Goal: Task Accomplishment & Management: Manage account settings

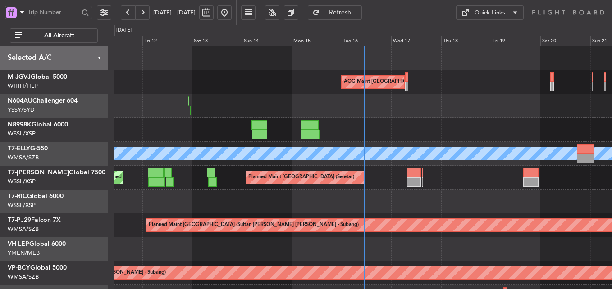
click at [383, 289] on html "[DATE] - [DATE] Refresh Quick Links All Aircraft AOG Maint [GEOGRAPHIC_DATA] (H…" at bounding box center [306, 144] width 612 height 289
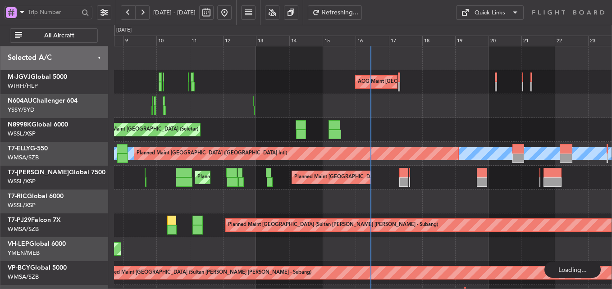
click at [349, 123] on div "Planned Maint [GEOGRAPHIC_DATA] (Seletar)" at bounding box center [362, 130] width 497 height 24
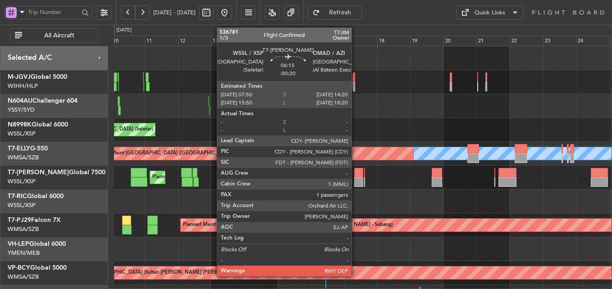
click at [355, 177] on div at bounding box center [358, 172] width 9 height 9
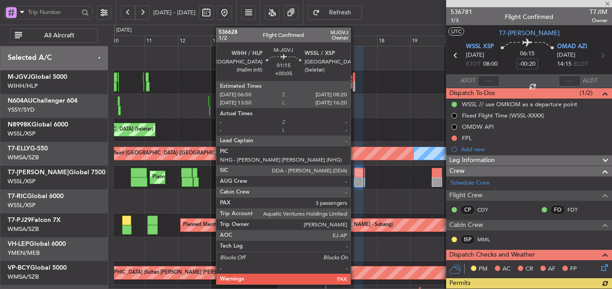
click at [354, 81] on div at bounding box center [354, 77] width 2 height 9
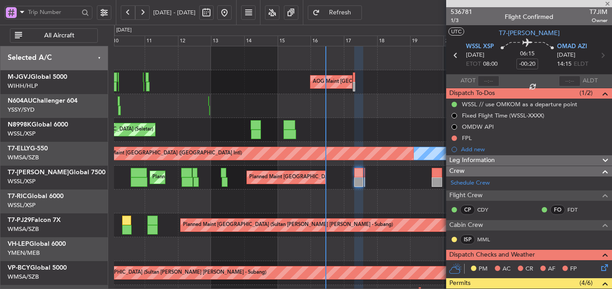
type input "+00:05"
type input "3"
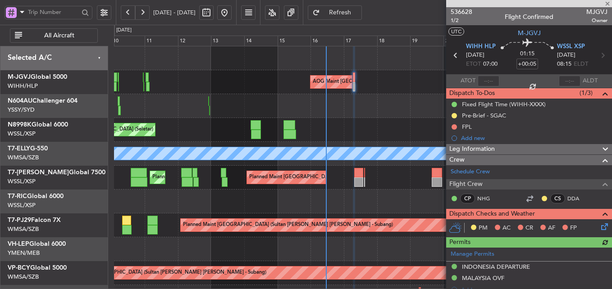
click at [312, 209] on div at bounding box center [362, 202] width 497 height 24
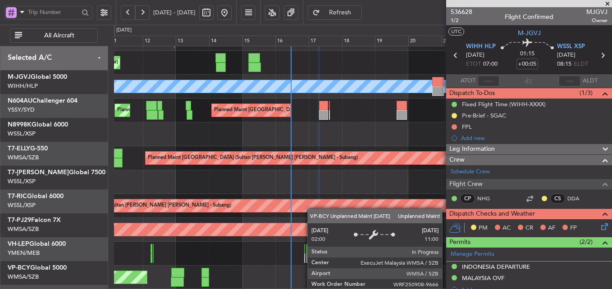
scroll to position [67, 0]
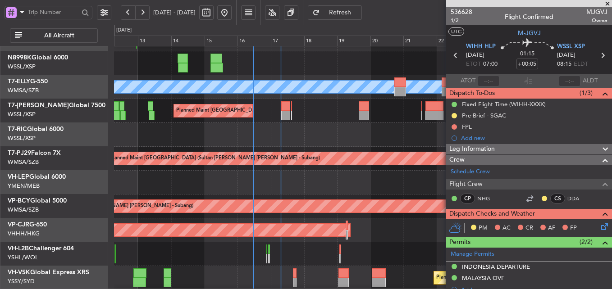
click at [269, 266] on div at bounding box center [362, 254] width 497 height 24
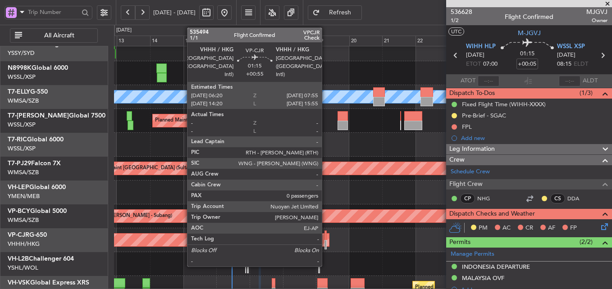
click at [326, 238] on div at bounding box center [325, 235] width 2 height 9
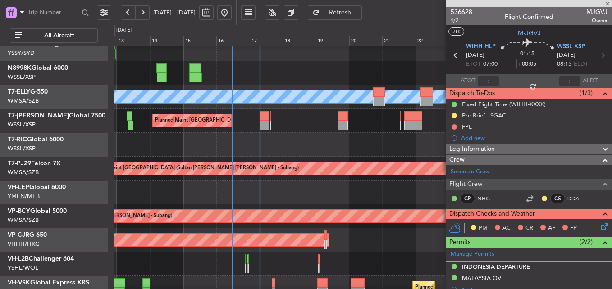
type input "+00:55"
type input "0"
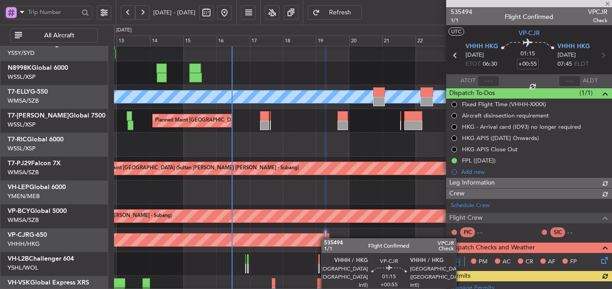
type input "[PERSON_NAME] (KYA)"
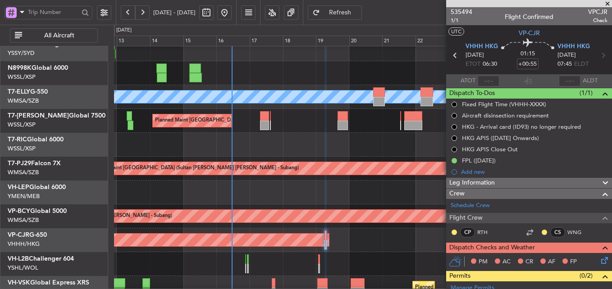
type input "[PERSON_NAME] (KYA)"
click at [608, 1] on span at bounding box center [607, 4] width 9 height 8
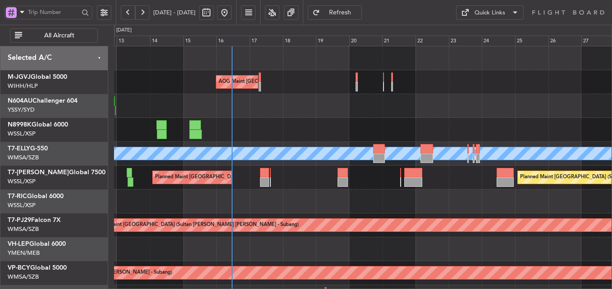
scroll to position [16, 0]
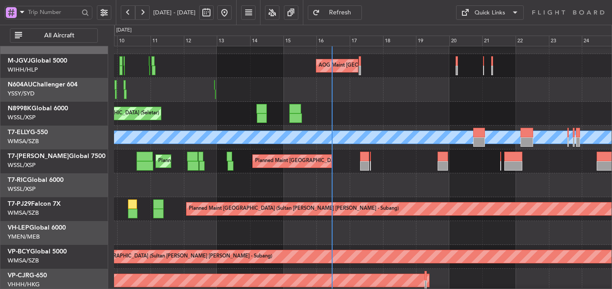
click at [365, 104] on div "Planned Maint [GEOGRAPHIC_DATA] (Seletar)" at bounding box center [362, 114] width 497 height 24
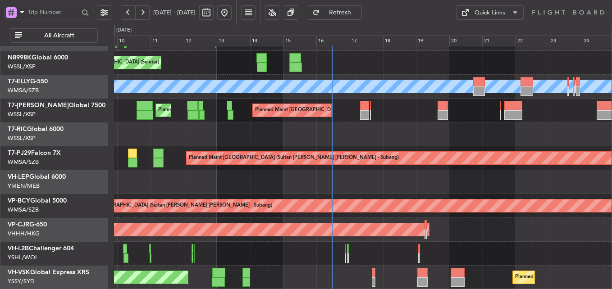
scroll to position [0, 0]
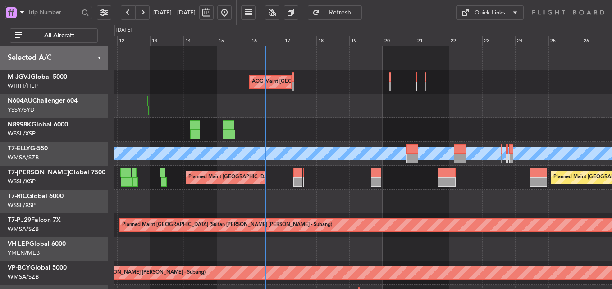
click at [316, 129] on div "Planned Maint [GEOGRAPHIC_DATA] (Seletar)" at bounding box center [362, 130] width 497 height 24
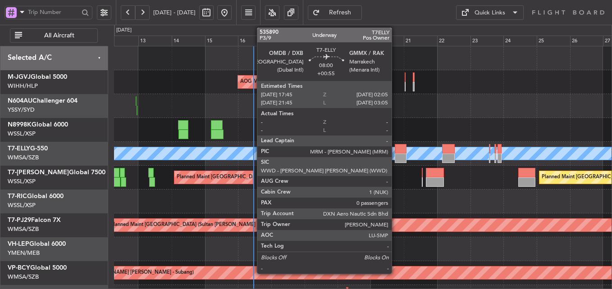
click at [395, 151] on div at bounding box center [400, 148] width 12 height 9
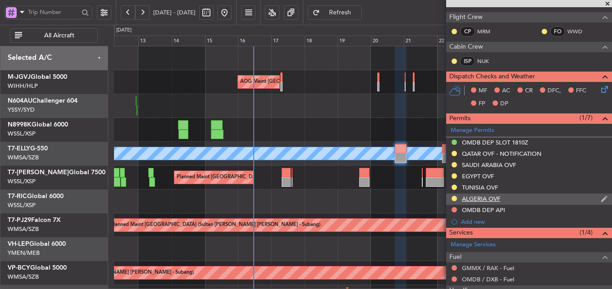
scroll to position [199, 0]
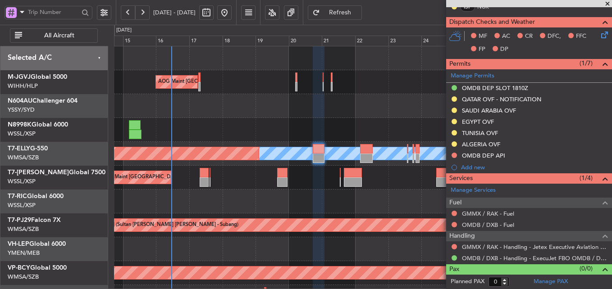
click at [238, 117] on div at bounding box center [362, 106] width 497 height 24
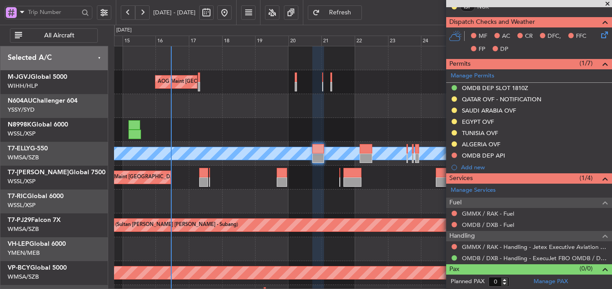
scroll to position [67, 0]
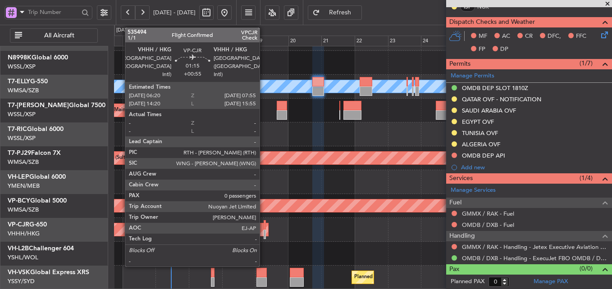
click at [263, 228] on div at bounding box center [264, 224] width 2 height 9
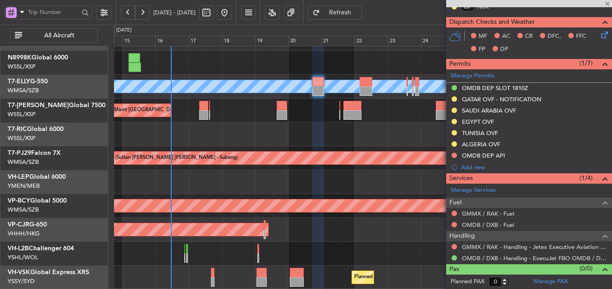
scroll to position [0, 0]
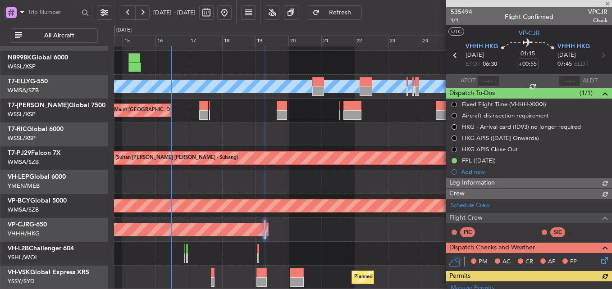
type input "[PERSON_NAME] (KYA)"
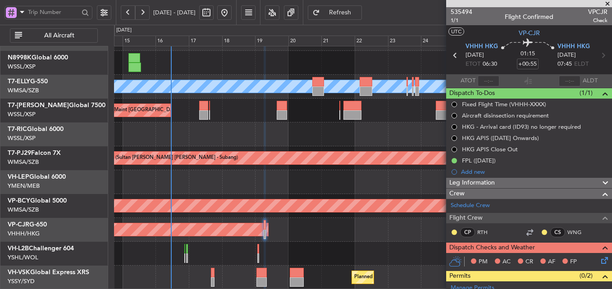
type input "[PERSON_NAME] (KYA)"
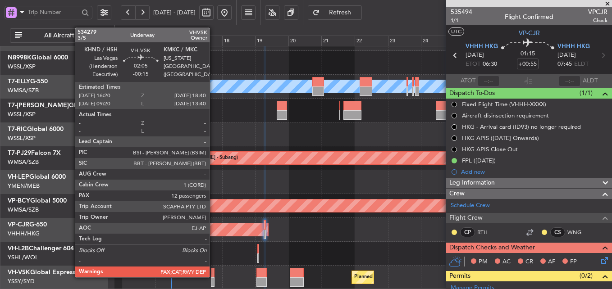
click at [213, 275] on div at bounding box center [213, 272] width 4 height 9
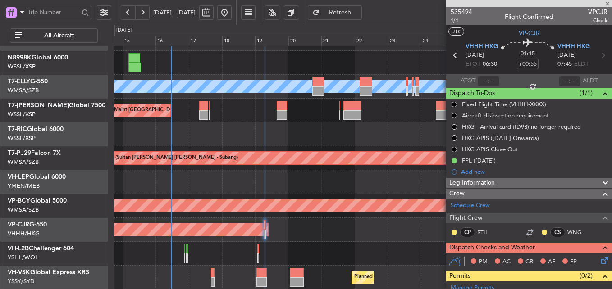
type input "-00:15"
type input "12"
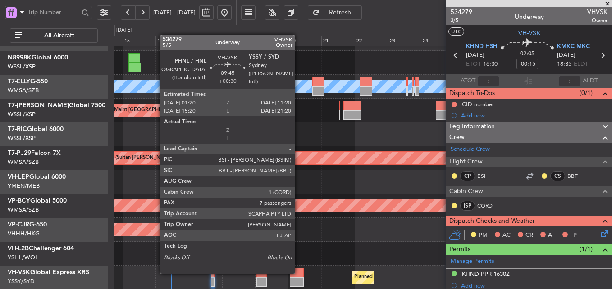
click at [299, 273] on div at bounding box center [297, 272] width 14 height 9
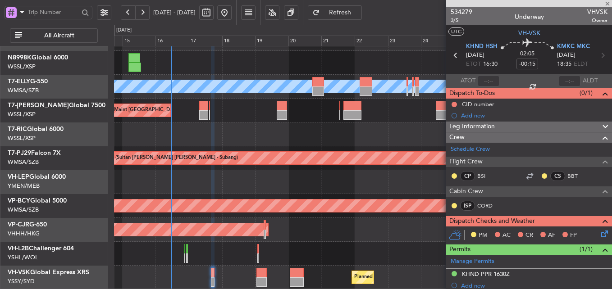
type input "+00:30"
type input "7"
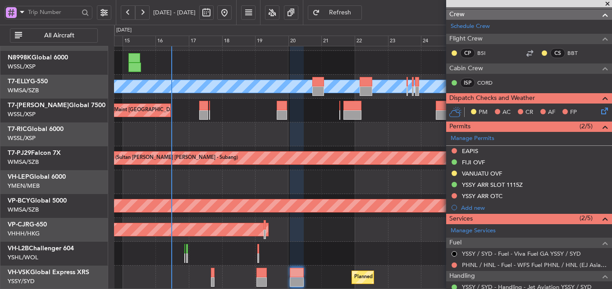
scroll to position [124, 0]
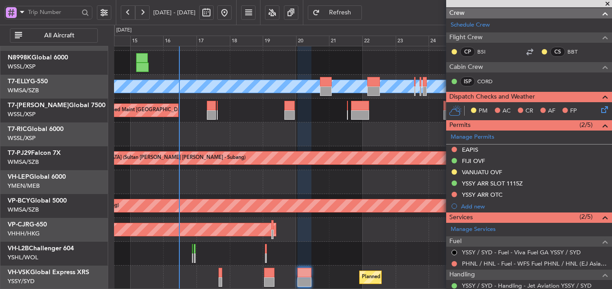
click at [354, 170] on div "Planned Maint [GEOGRAPHIC_DATA] (Seletar) Planned Maint [GEOGRAPHIC_DATA] ([GEO…" at bounding box center [362, 134] width 497 height 310
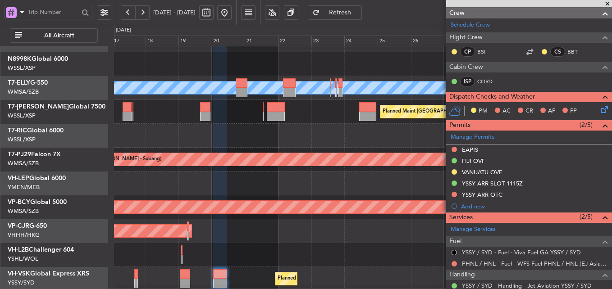
scroll to position [67, 0]
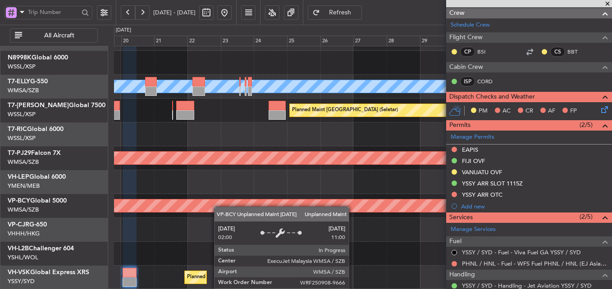
click at [210, 203] on div "[PERSON_NAME] Planned Maint [GEOGRAPHIC_DATA] ([GEOGRAPHIC_DATA]) Planned Maint…" at bounding box center [362, 134] width 497 height 310
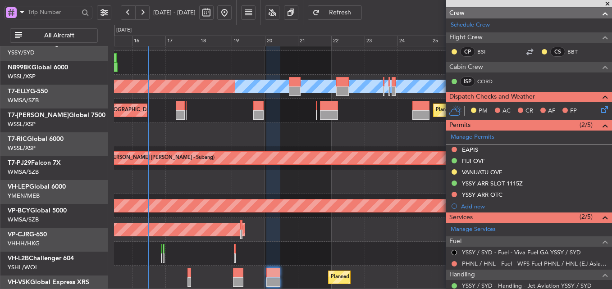
click at [328, 181] on div "[PERSON_NAME] Planned Maint [GEOGRAPHIC_DATA] ([GEOGRAPHIC_DATA]) Planned Maint…" at bounding box center [362, 134] width 497 height 310
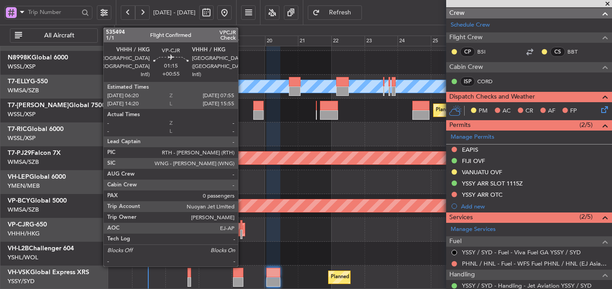
click at [242, 228] on div at bounding box center [241, 224] width 2 height 9
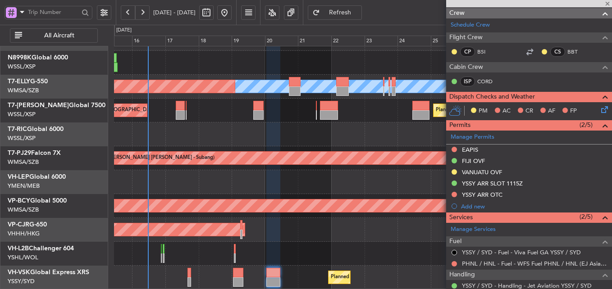
type input "+00:55"
type input "0"
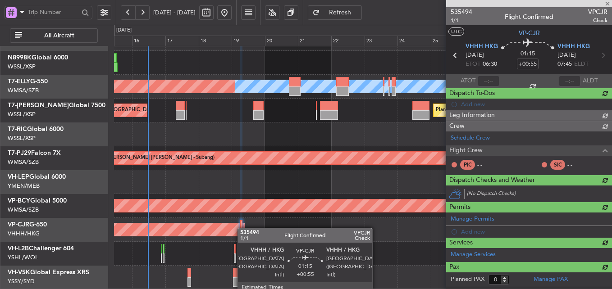
scroll to position [0, 0]
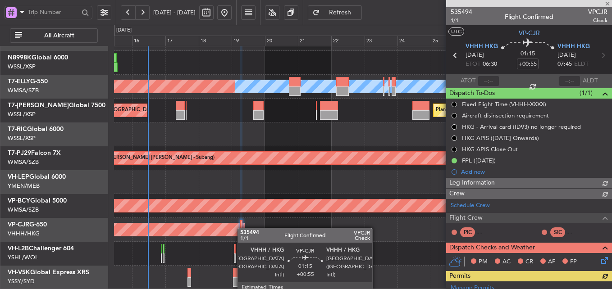
type input "[PERSON_NAME] (KYA)"
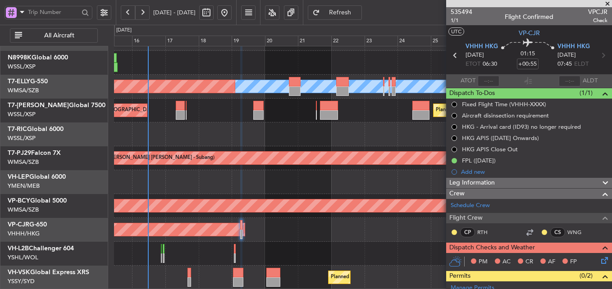
scroll to position [145, 0]
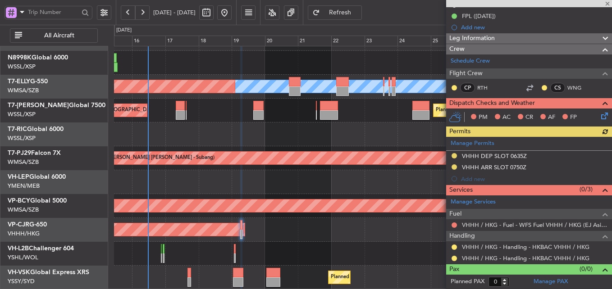
type input "[PERSON_NAME] (KYA)"
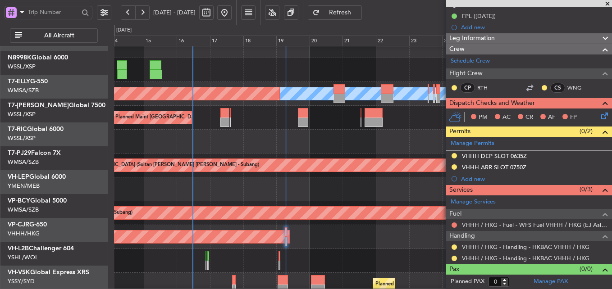
scroll to position [60, 0]
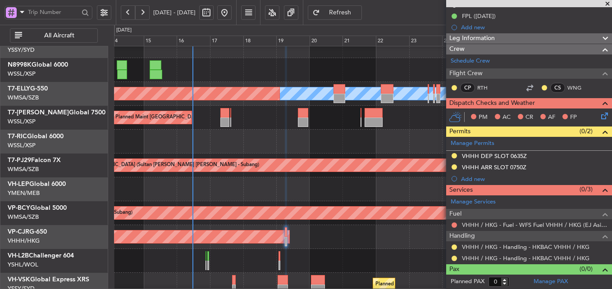
click at [246, 141] on div at bounding box center [362, 142] width 497 height 24
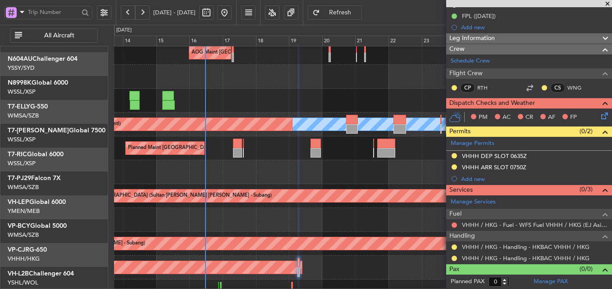
click at [226, 177] on div at bounding box center [362, 172] width 497 height 24
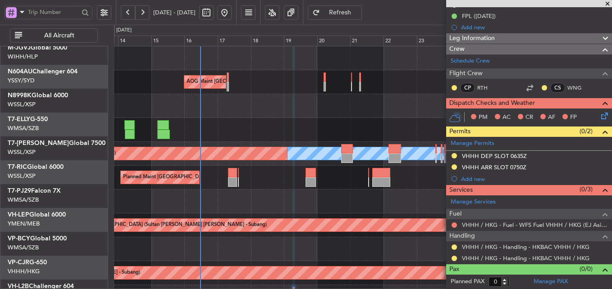
scroll to position [0, 0]
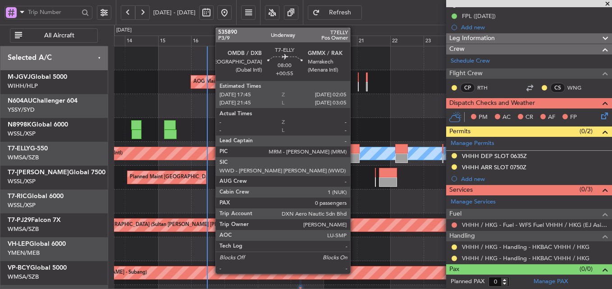
click at [354, 147] on div at bounding box center [354, 148] width 12 height 9
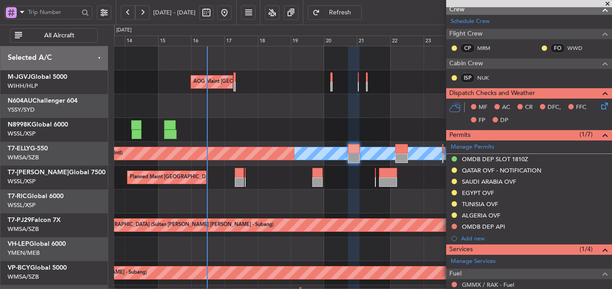
scroll to position [199, 0]
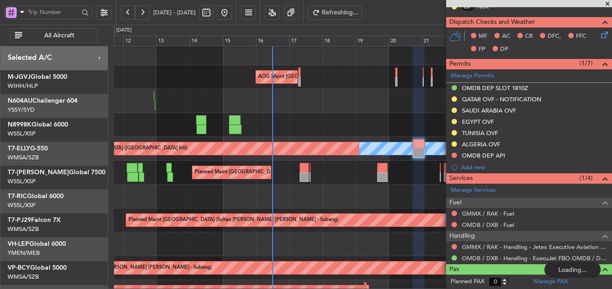
click at [310, 115] on div "Planned Maint [GEOGRAPHIC_DATA] (Seletar)" at bounding box center [362, 125] width 497 height 24
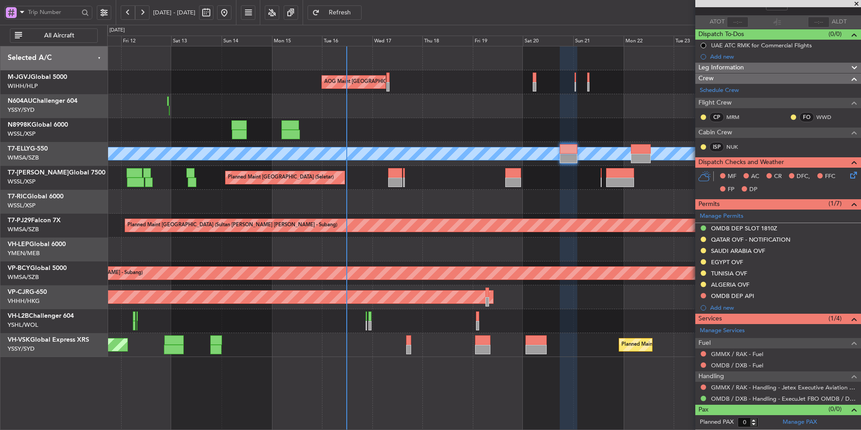
scroll to position [59, 0]
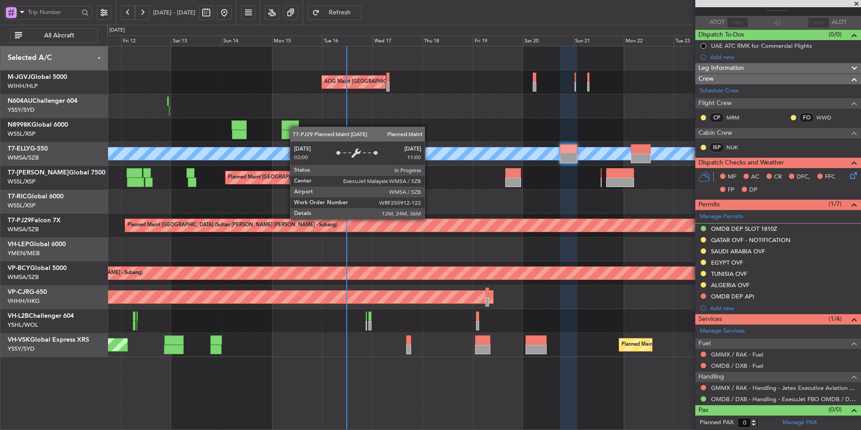
click at [441, 202] on div at bounding box center [483, 202] width 753 height 24
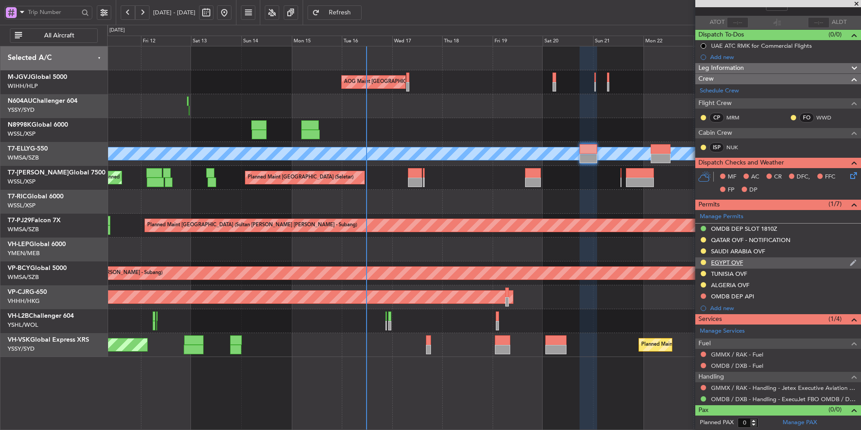
click at [734, 260] on div "EGYPT OVF" at bounding box center [727, 262] width 32 height 8
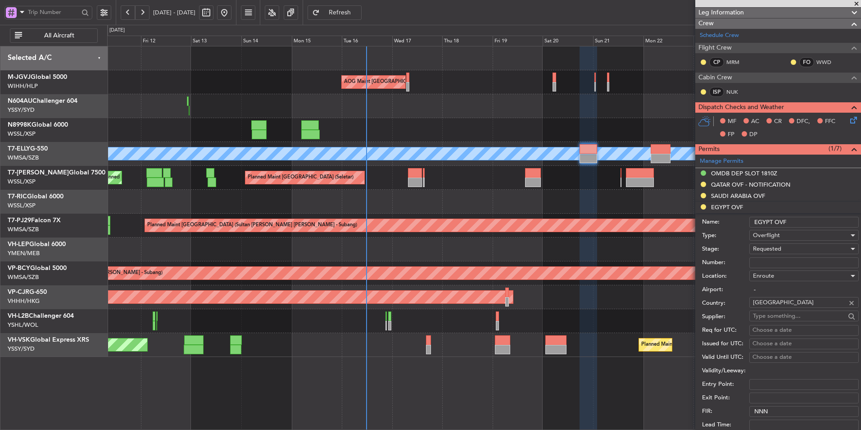
scroll to position [149, 0]
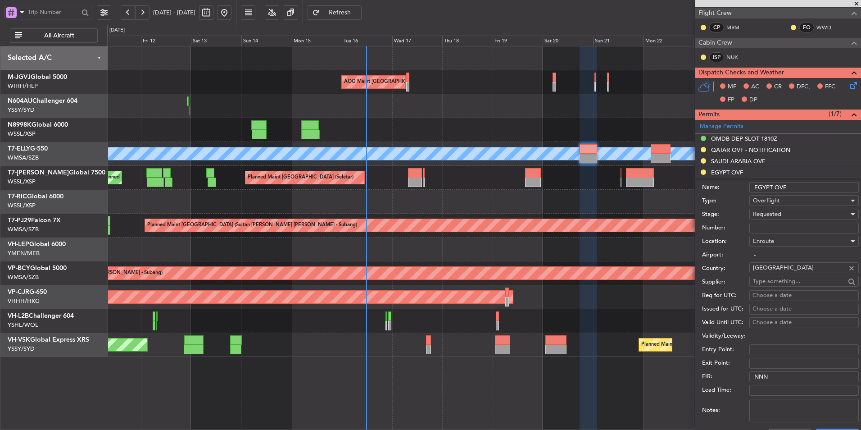
drag, startPoint x: 779, startPoint y: 229, endPoint x: 789, endPoint y: 221, distance: 12.9
click at [779, 229] on input "Number:" at bounding box center [803, 227] width 109 height 11
paste input "CAA12501"
type input "CAA12501"
click at [790, 216] on div "Requested" at bounding box center [801, 214] width 96 height 14
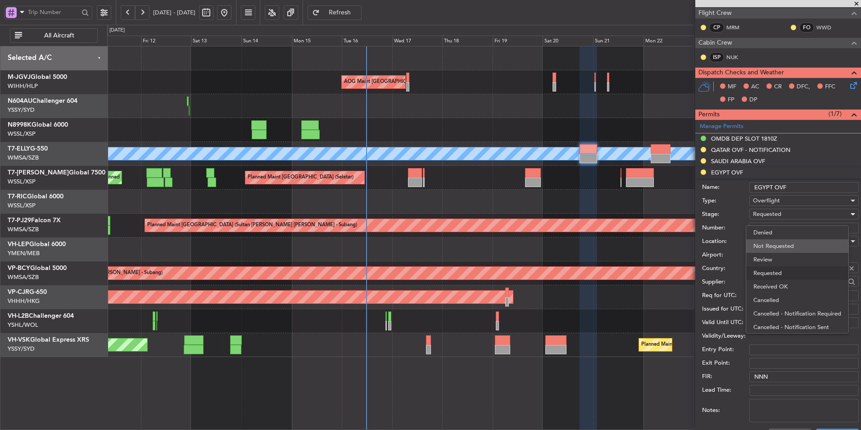
scroll to position [4, 0]
click at [789, 277] on span "Received OK" at bounding box center [800, 283] width 95 height 14
click at [769, 297] on div "Choose a date" at bounding box center [803, 295] width 103 height 9
select select "9"
select select "2025"
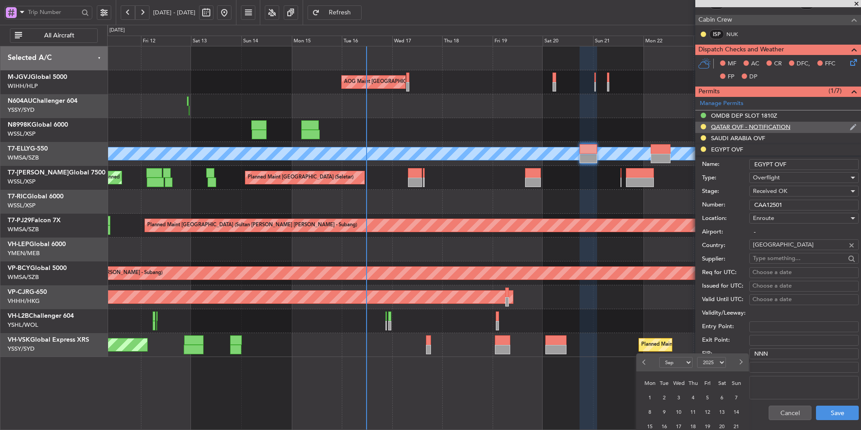
scroll to position [225, 0]
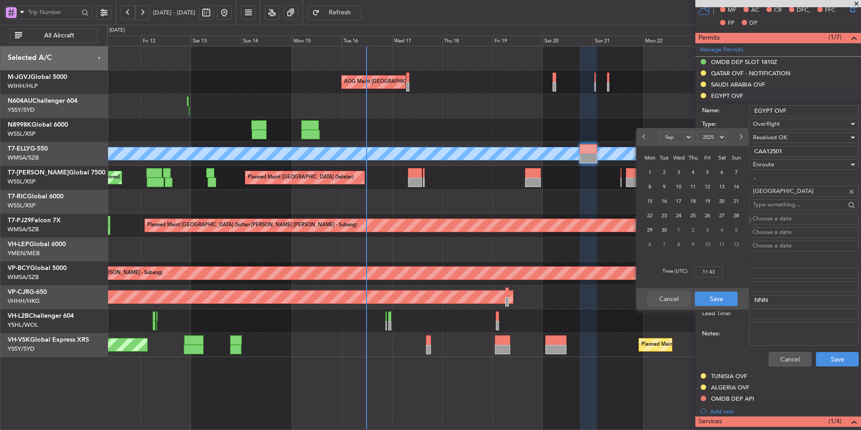
click at [726, 202] on span "20" at bounding box center [721, 200] width 11 height 11
click at [721, 271] on input "00:00" at bounding box center [708, 271] width 29 height 11
type input "18:00"
click at [722, 304] on button "Save" at bounding box center [716, 298] width 43 height 14
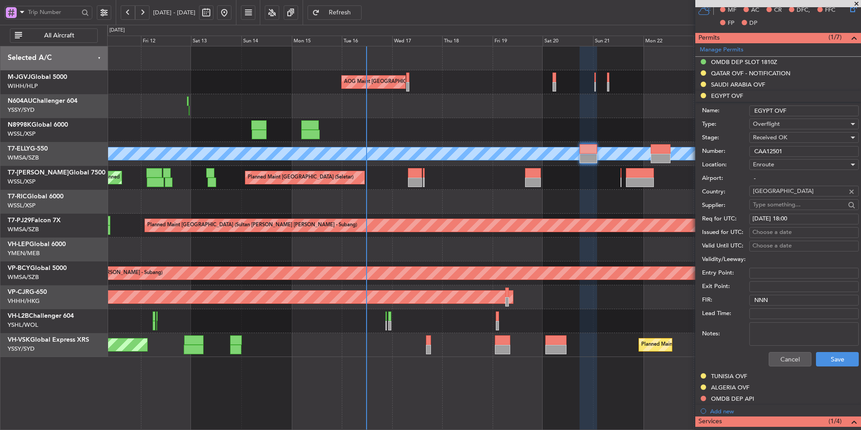
click at [760, 229] on div "Choose a date" at bounding box center [803, 232] width 103 height 9
select select "9"
select select "2025"
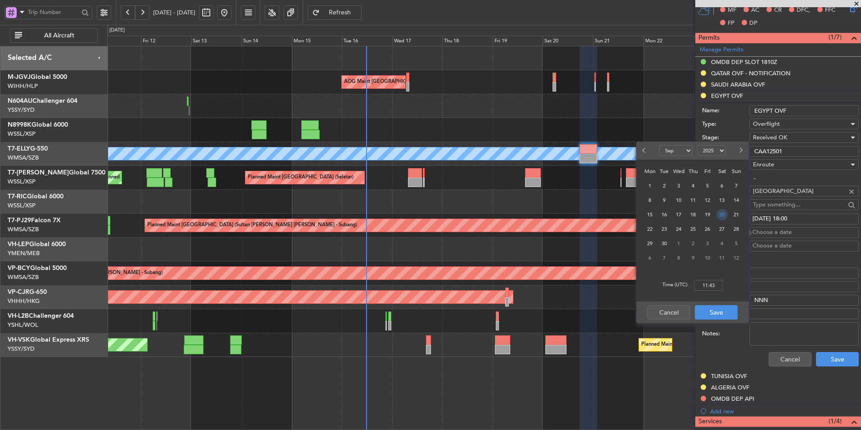
click at [722, 215] on span "20" at bounding box center [721, 214] width 11 height 11
click at [721, 287] on input "00:00" at bounding box center [708, 285] width 29 height 11
type input "18:00"
click at [715, 311] on button "Save" at bounding box center [716, 312] width 43 height 14
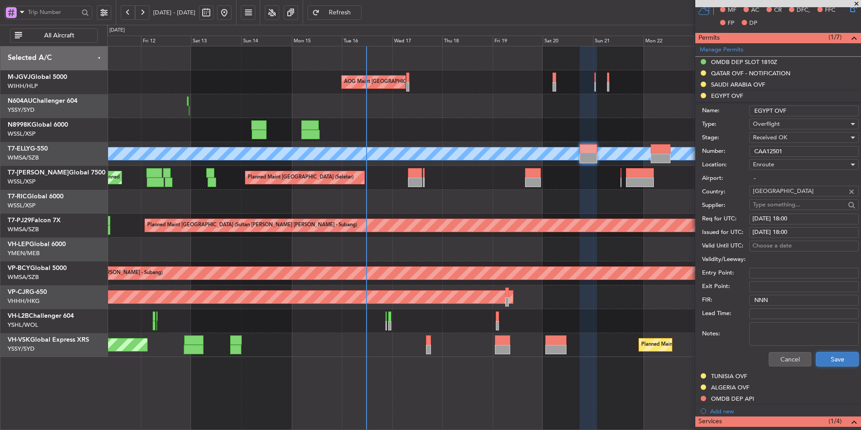
click at [833, 358] on button "Save" at bounding box center [837, 359] width 43 height 14
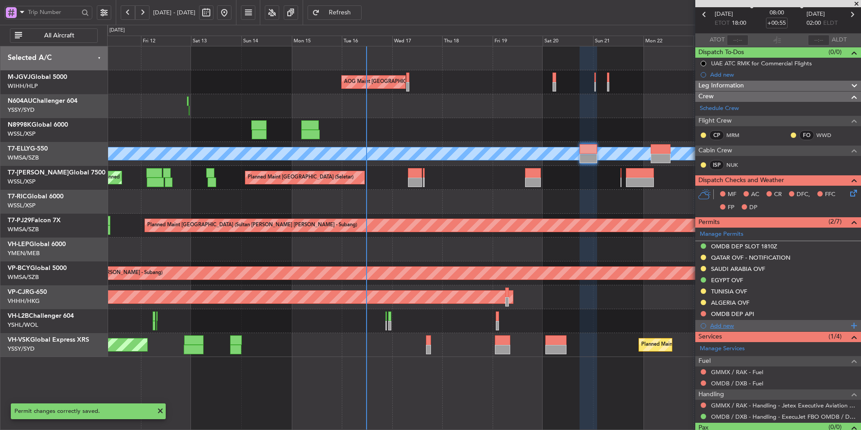
scroll to position [59, 0]
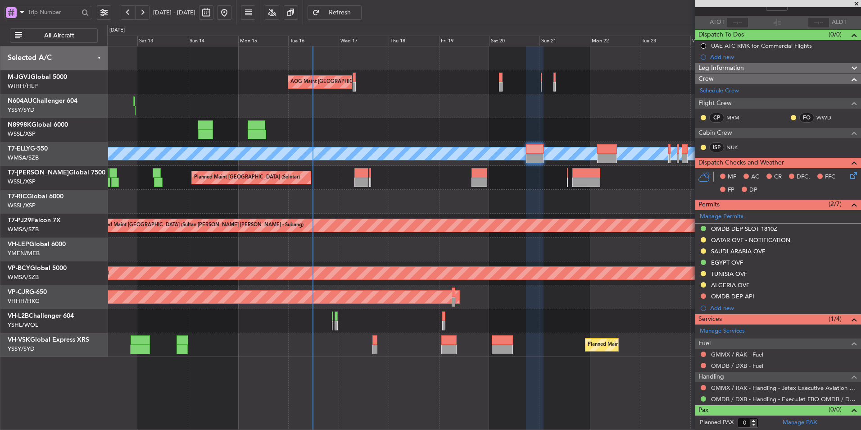
click at [482, 204] on div at bounding box center [483, 202] width 753 height 24
click at [729, 215] on link "Manage Permits" at bounding box center [722, 216] width 44 height 9
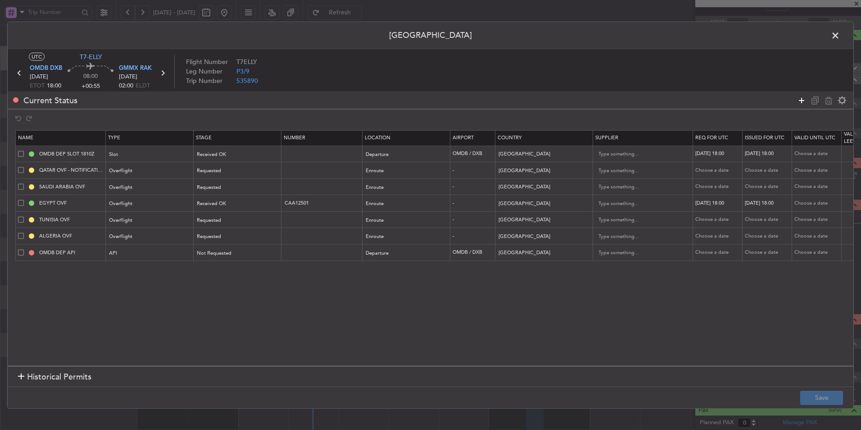
click at [802, 101] on icon at bounding box center [801, 100] width 11 height 11
click at [143, 269] on div "Type" at bounding box center [147, 270] width 75 height 14
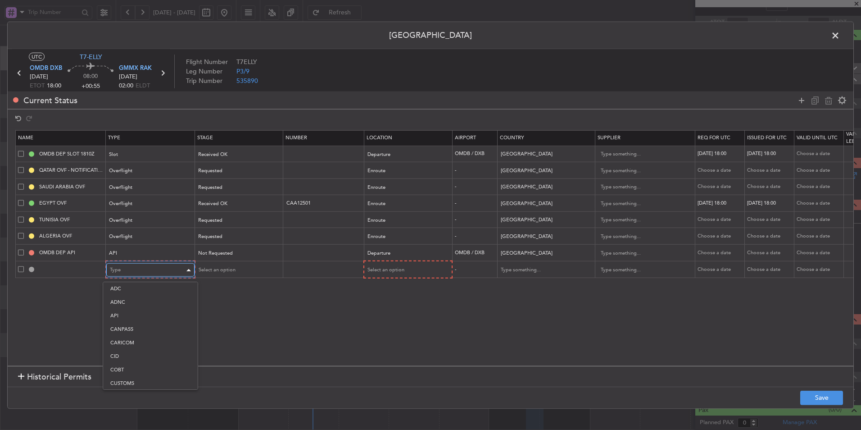
scroll to position [167, 0]
click at [141, 365] on span "Overflight" at bounding box center [150, 365] width 80 height 14
click at [249, 272] on div "Select an option" at bounding box center [234, 270] width 75 height 14
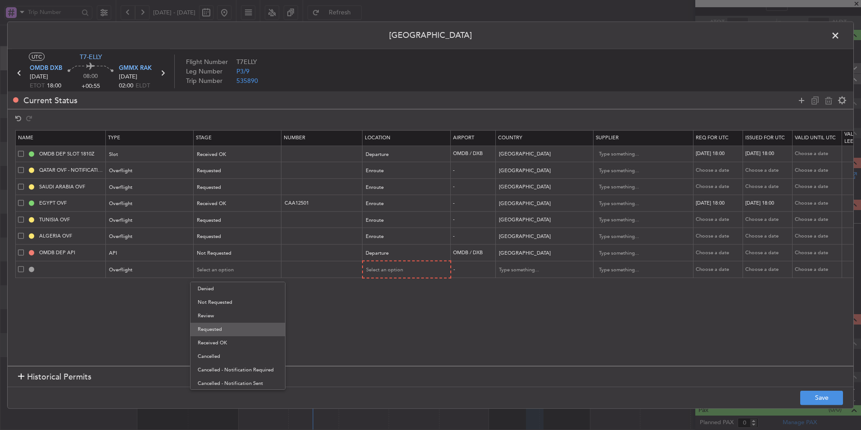
click at [231, 331] on span "Requested" at bounding box center [238, 329] width 80 height 14
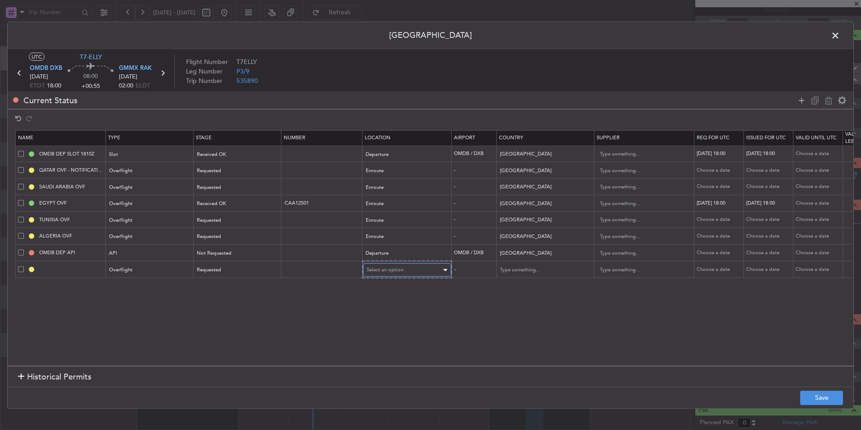
click at [399, 269] on span "Select an option" at bounding box center [385, 269] width 37 height 7
click at [391, 344] on span "Enroute" at bounding box center [407, 343] width 80 height 14
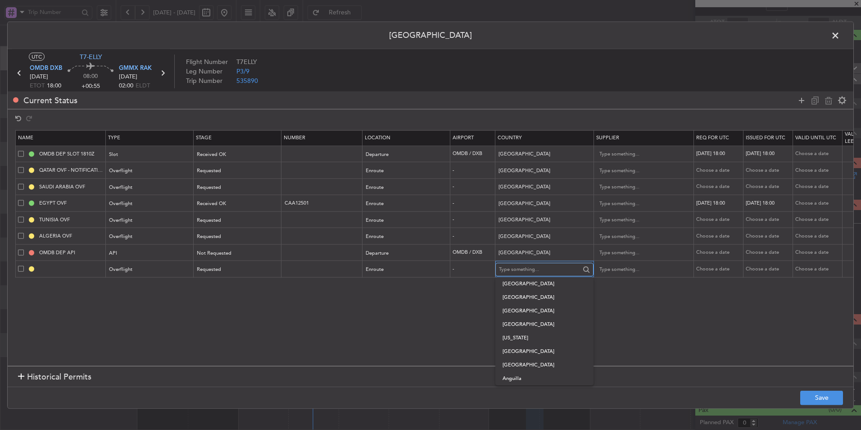
click at [550, 266] on input "text" at bounding box center [539, 270] width 81 height 14
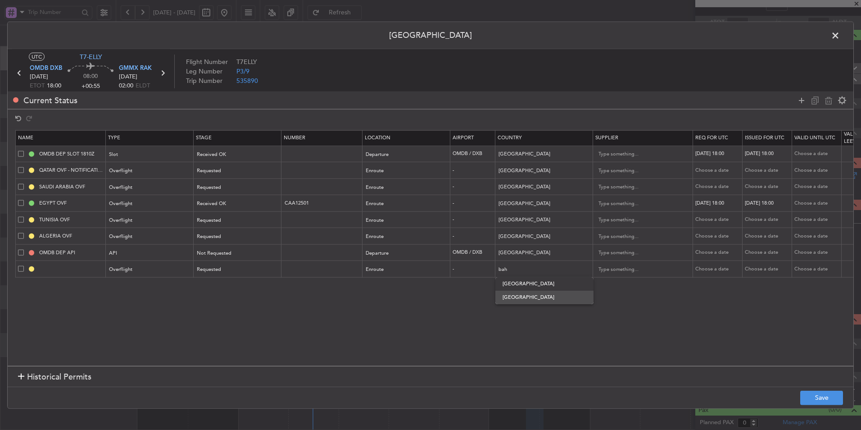
click at [518, 294] on span "[GEOGRAPHIC_DATA]" at bounding box center [545, 297] width 84 height 14
type input "[GEOGRAPHIC_DATA]"
drag, startPoint x: 840, startPoint y: 405, endPoint x: 822, endPoint y: 400, distance: 19.1
click at [838, 405] on footer "Save" at bounding box center [431, 397] width 846 height 22
click at [822, 400] on button "Save" at bounding box center [821, 397] width 43 height 14
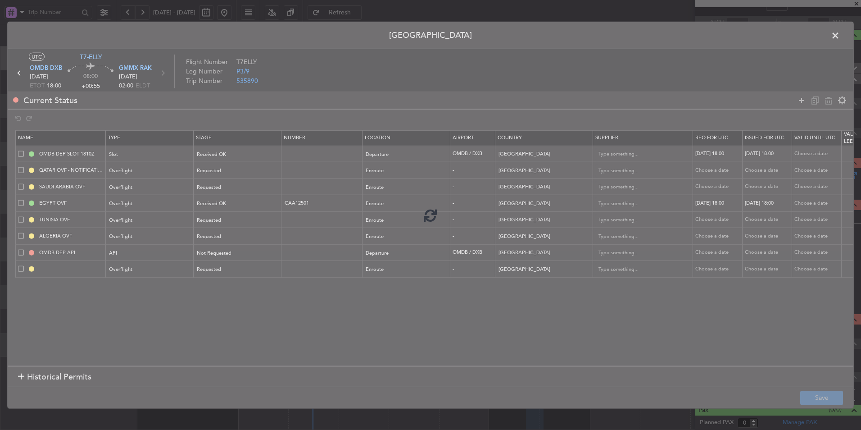
type input "BAHRAIN OVF"
type input "NNN"
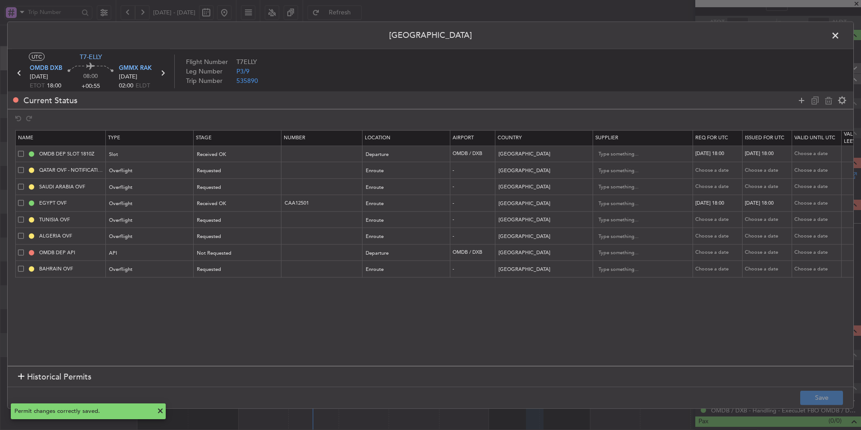
click at [840, 35] on span at bounding box center [840, 38] width 0 height 18
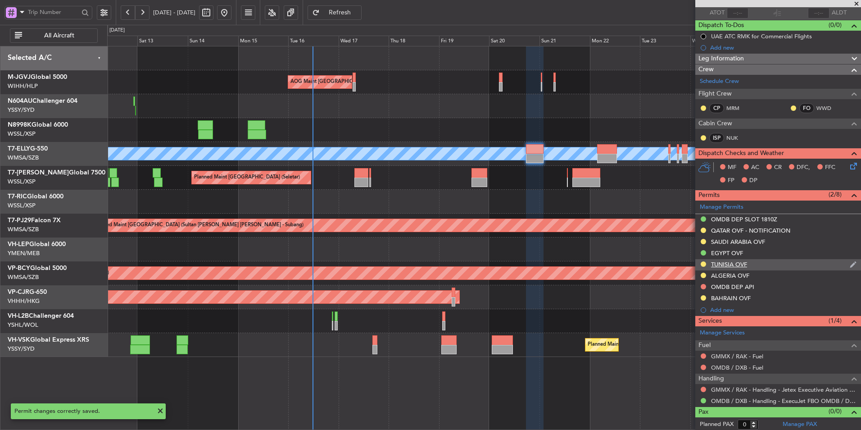
scroll to position [70, 0]
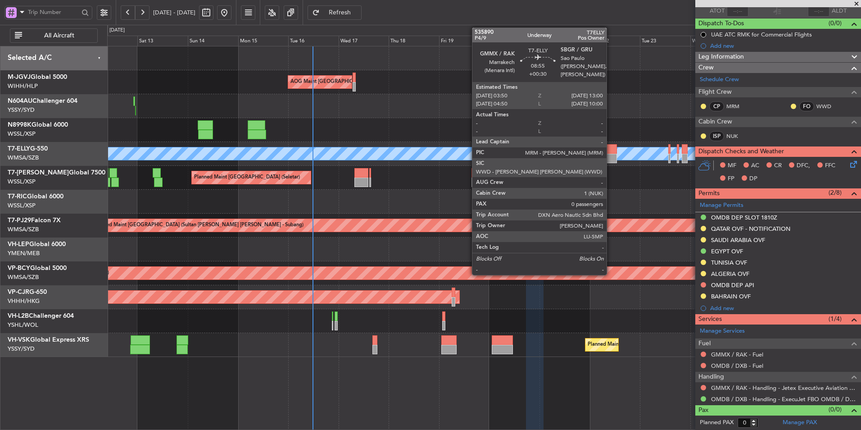
click at [611, 151] on div at bounding box center [606, 148] width 19 height 9
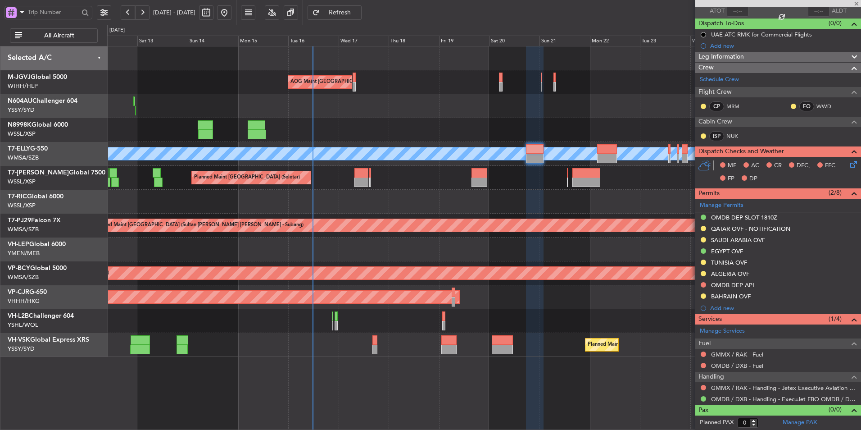
click at [546, 204] on div at bounding box center [483, 202] width 753 height 24
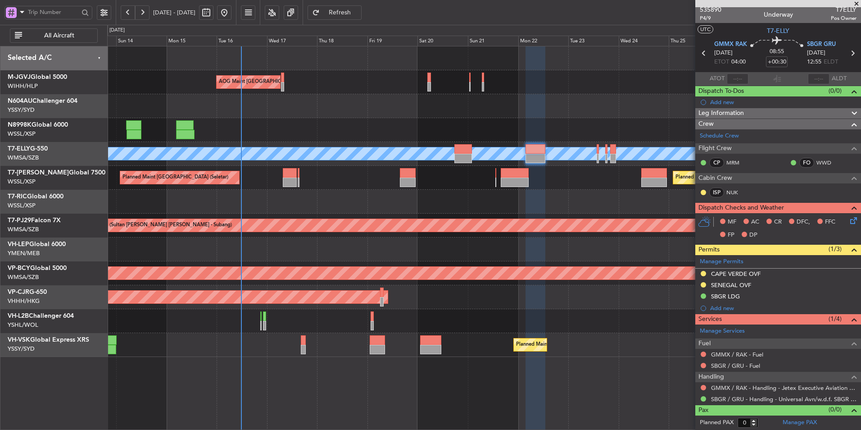
scroll to position [0, 0]
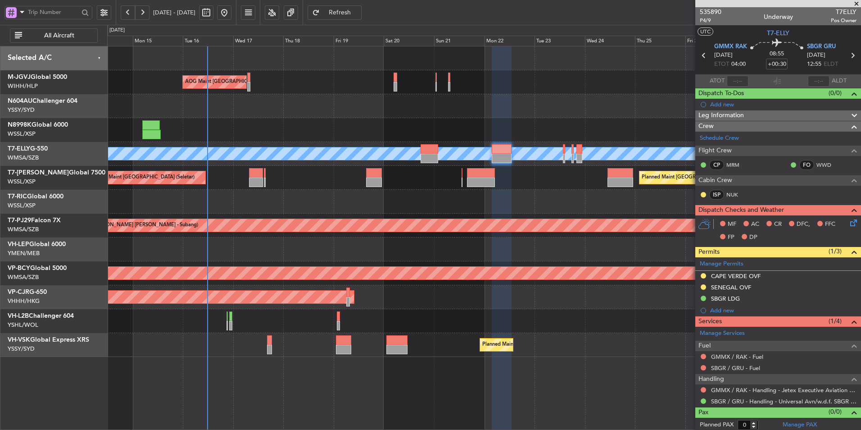
click at [560, 204] on div at bounding box center [483, 202] width 753 height 24
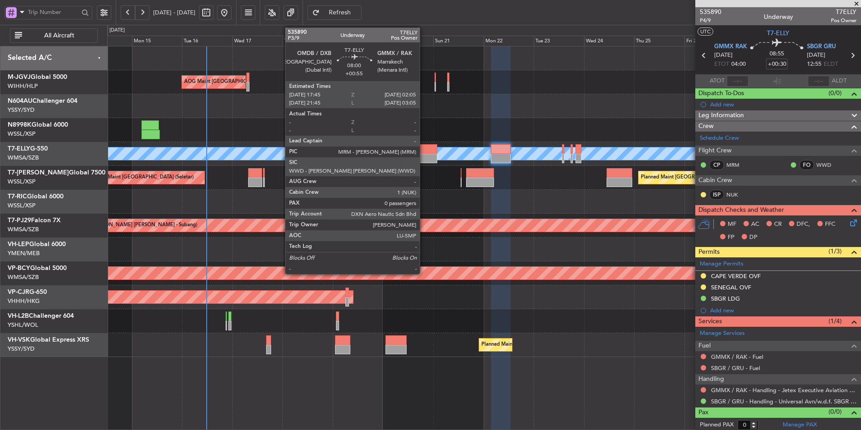
click at [427, 157] on div at bounding box center [429, 158] width 18 height 9
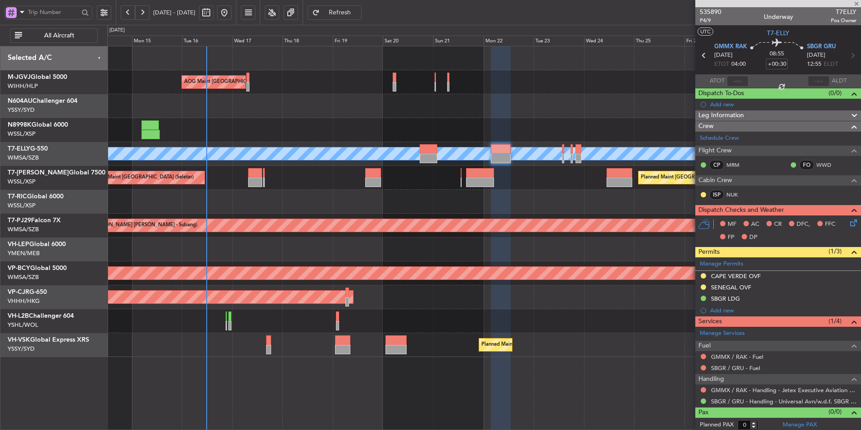
type input "+00:55"
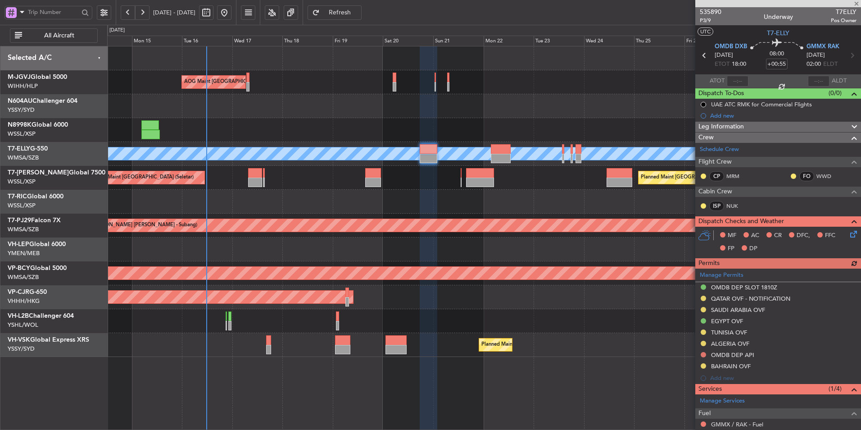
scroll to position [70, 0]
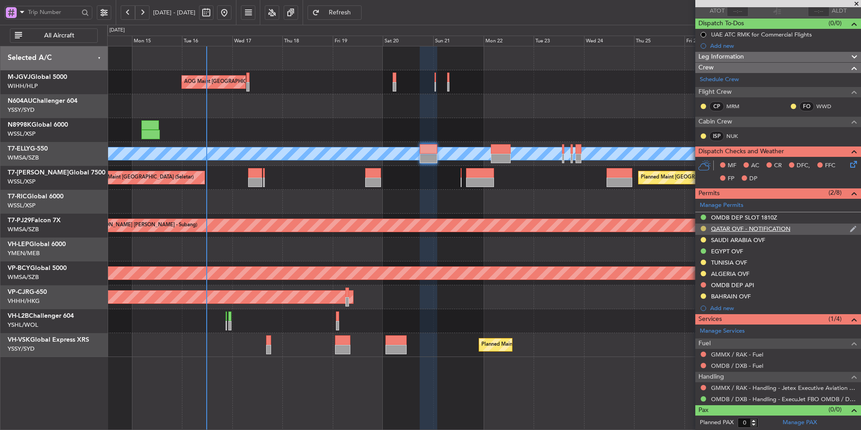
click at [703, 228] on button at bounding box center [703, 228] width 5 height 5
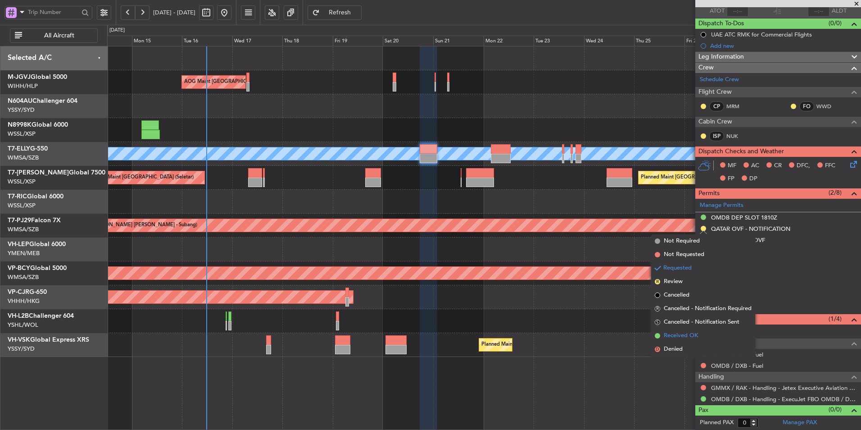
click at [689, 335] on span "Received OK" at bounding box center [681, 335] width 34 height 9
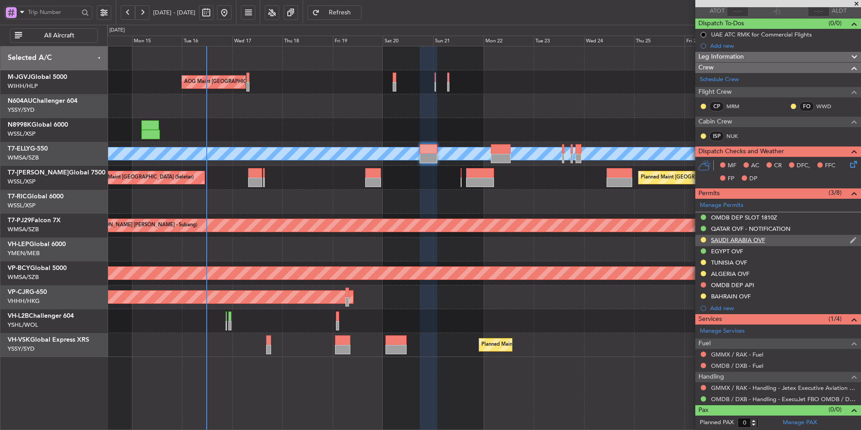
click at [736, 240] on div "SAUDI ARABIA OVF" at bounding box center [738, 240] width 54 height 8
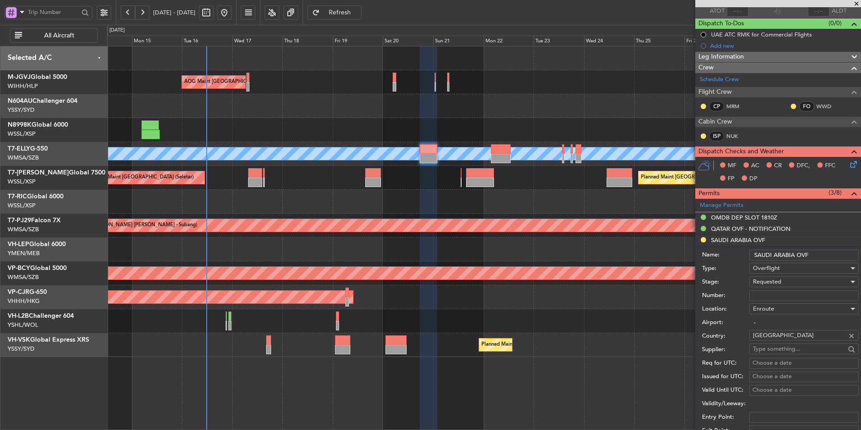
drag, startPoint x: 781, startPoint y: 292, endPoint x: 787, endPoint y: 294, distance: 5.6
click at [781, 292] on input "Number:" at bounding box center [803, 295] width 109 height 11
paste input "2501020535"
type input "2501020535"
click at [784, 286] on div "Requested" at bounding box center [801, 282] width 96 height 14
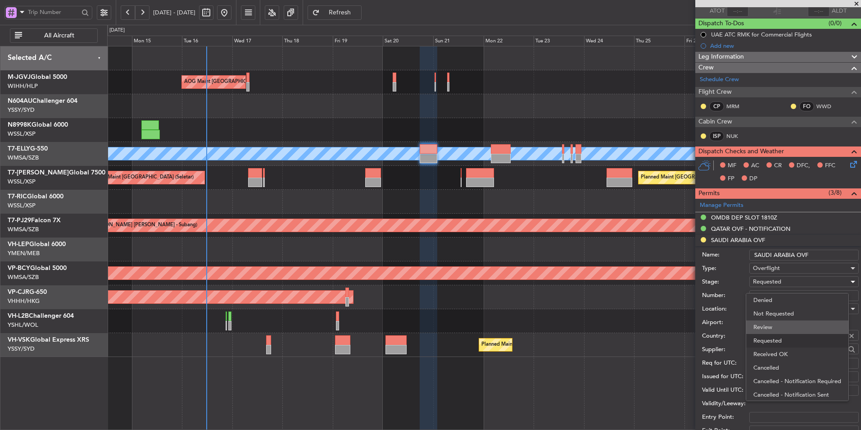
scroll to position [4, 0]
click at [780, 350] on span "Received OK" at bounding box center [800, 350] width 95 height 14
click at [762, 362] on div "Choose a date" at bounding box center [803, 362] width 103 height 9
select select "9"
select select "2025"
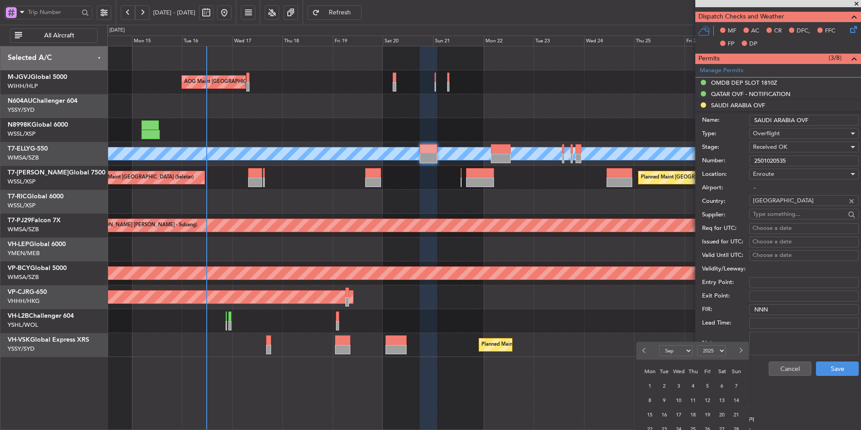
scroll to position [270, 0]
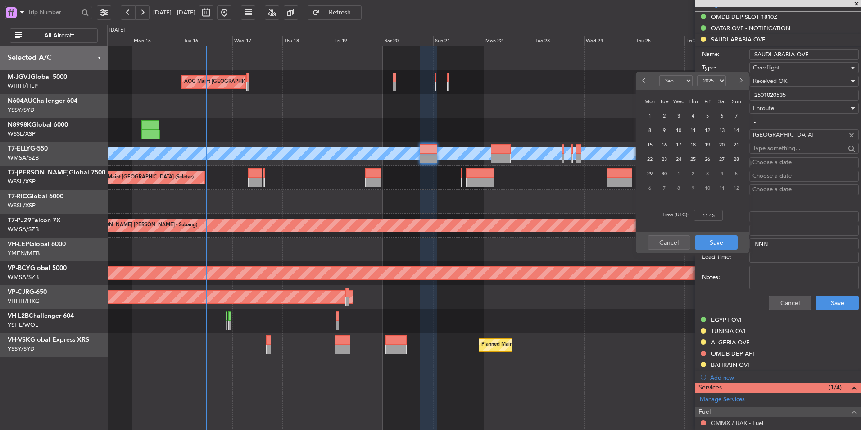
click at [718, 146] on span "20" at bounding box center [721, 144] width 11 height 11
click at [715, 215] on input "00:00" at bounding box center [708, 215] width 29 height 11
click at [734, 222] on div "Time (UTC): 1800" at bounding box center [692, 215] width 113 height 32
type input "18:00"
click at [729, 241] on button "Save" at bounding box center [716, 242] width 43 height 14
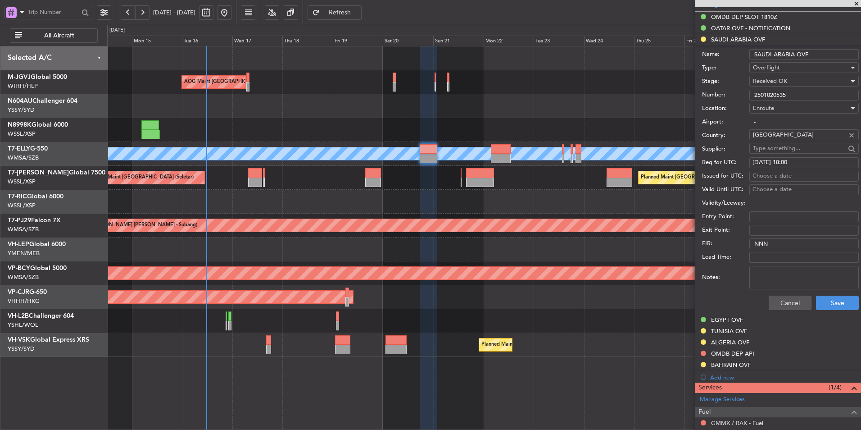
click at [789, 174] on div "Choose a date" at bounding box center [803, 176] width 103 height 9
select select "9"
select select "2025"
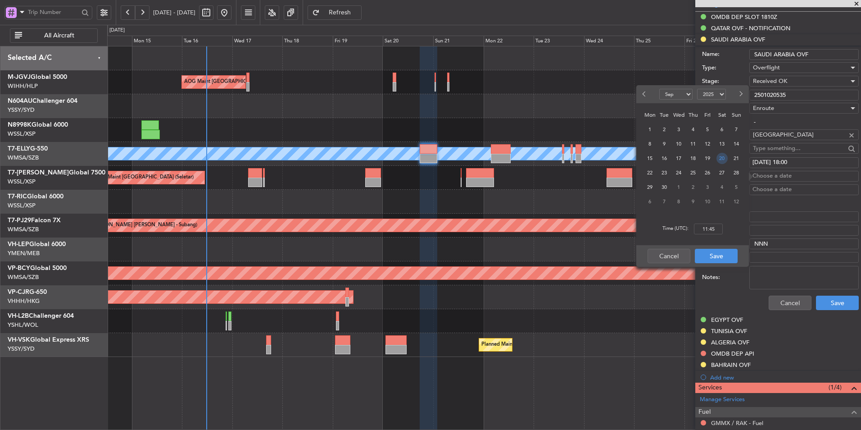
click at [721, 154] on span "20" at bounding box center [721, 158] width 11 height 11
click at [715, 232] on input "00:00" at bounding box center [708, 228] width 29 height 11
click at [733, 234] on div "Time (UTC): 1800" at bounding box center [692, 229] width 113 height 32
type input "18:00"
click at [724, 257] on button "Save" at bounding box center [716, 256] width 43 height 14
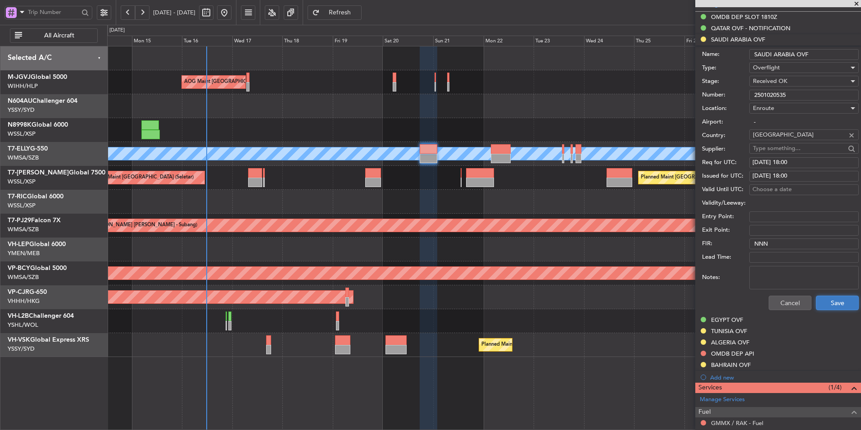
click at [835, 307] on button "Save" at bounding box center [837, 302] width 43 height 14
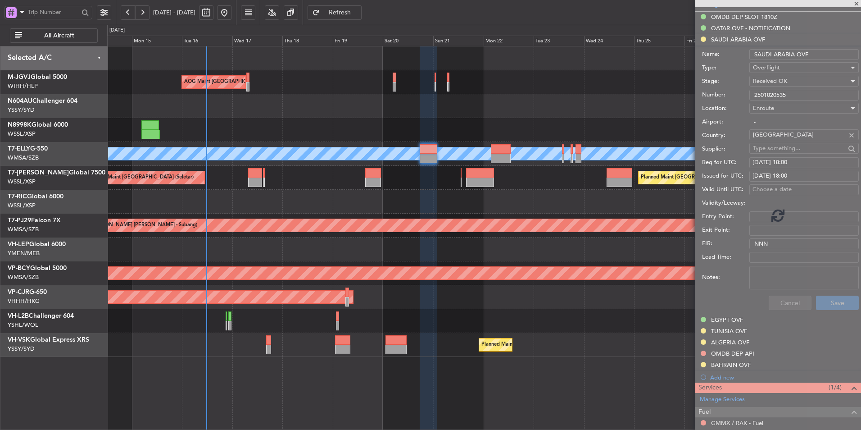
scroll to position [70, 0]
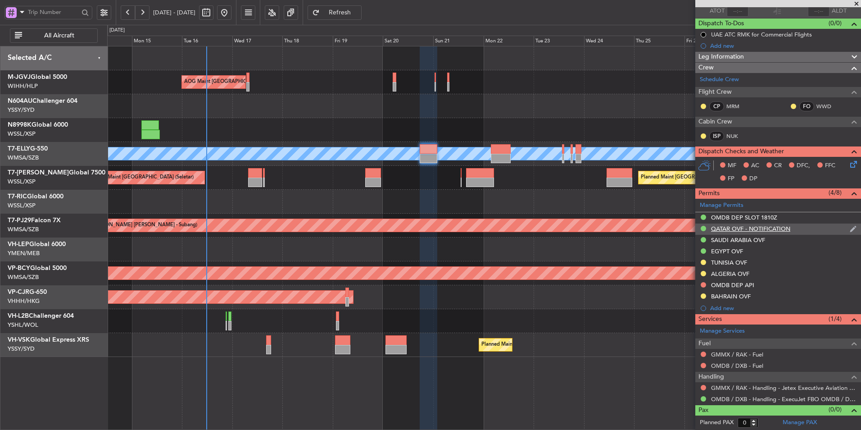
click at [743, 228] on div "QATAR OVF - NOTIFICATION" at bounding box center [750, 229] width 79 height 8
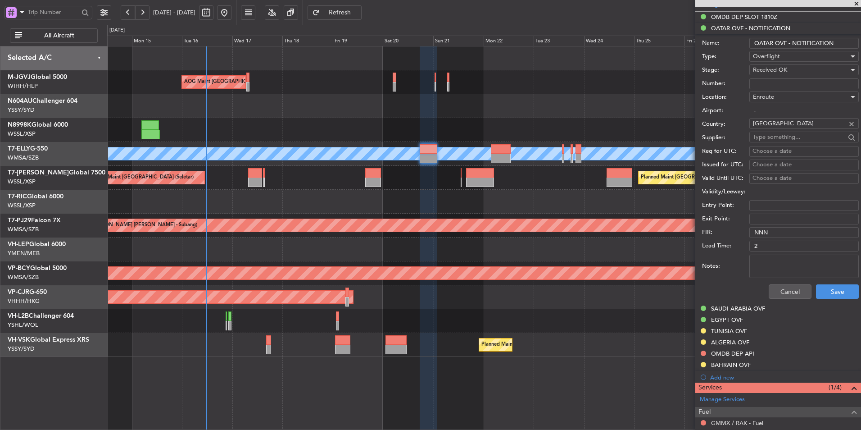
scroll to position [225, 0]
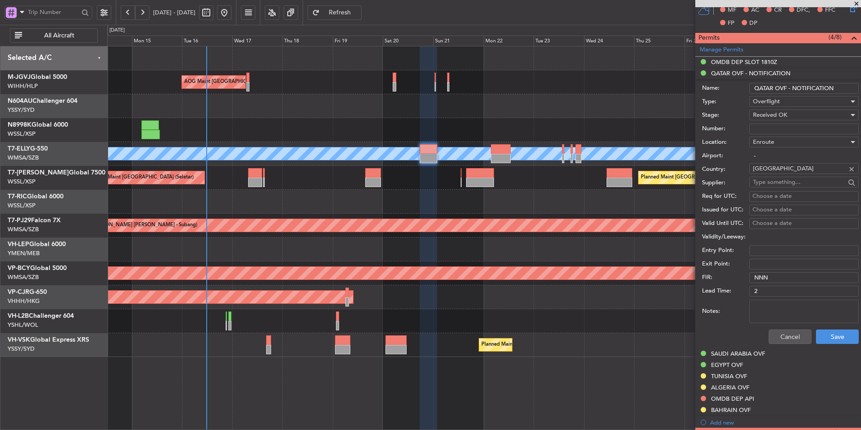
click at [777, 131] on input "Number:" at bounding box center [803, 128] width 109 height 11
type input "APPROVED"
click at [835, 336] on button "Save" at bounding box center [837, 336] width 43 height 14
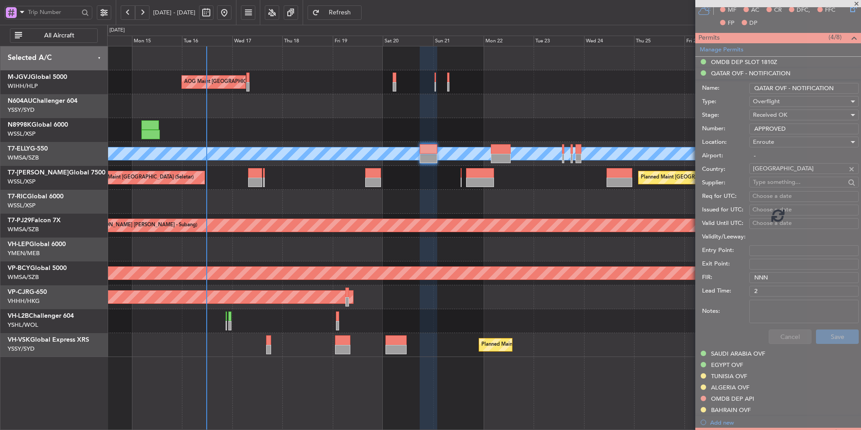
scroll to position [70, 0]
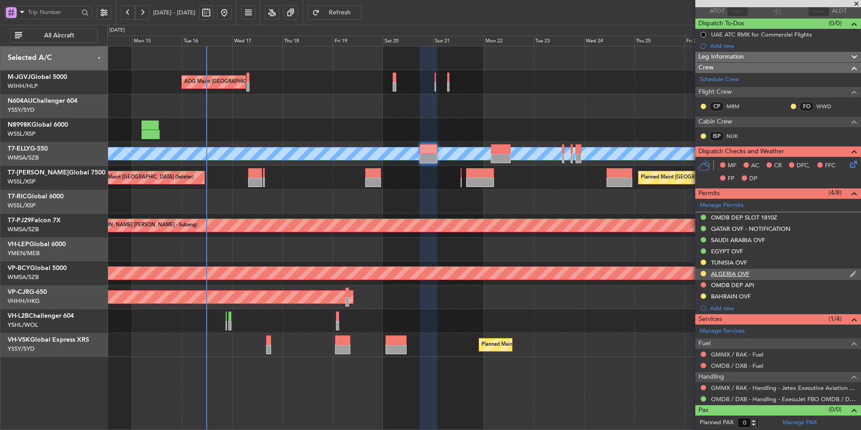
click at [731, 275] on div "ALGERIA OVF" at bounding box center [730, 274] width 38 height 8
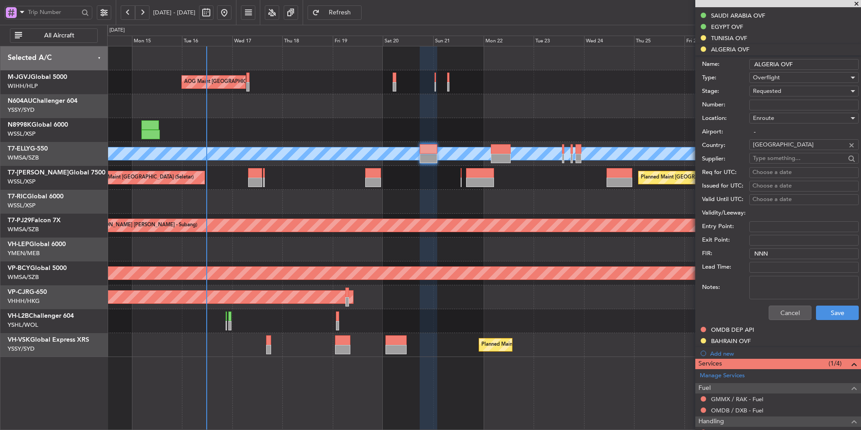
scroll to position [315, 0]
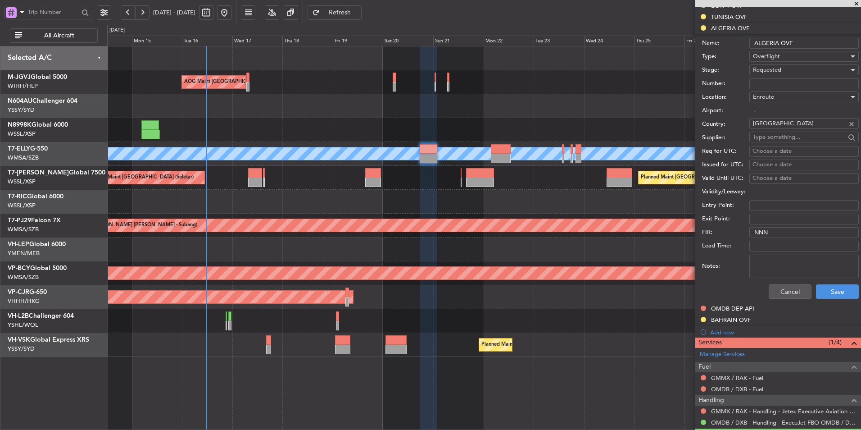
drag, startPoint x: 774, startPoint y: 81, endPoint x: 779, endPoint y: 82, distance: 5.0
click at [774, 80] on input "Number:" at bounding box center [803, 83] width 109 height 11
paste input "R 8045/ANAC/BS/2025 STP"
drag, startPoint x: 753, startPoint y: 83, endPoint x: 766, endPoint y: 94, distance: 16.0
click at [753, 83] on input "R 8045/ANAC/BS/2025 STP" at bounding box center [803, 83] width 109 height 11
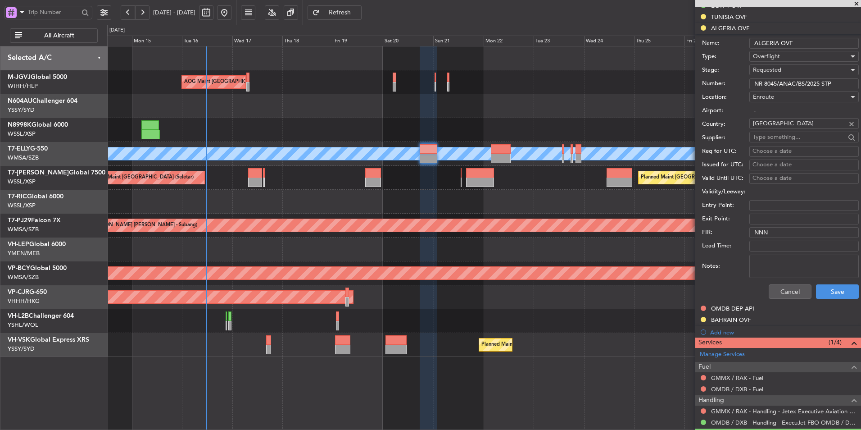
type input "NR 8045/ANAC/BS/2025 STP"
click at [779, 69] on span "Requested" at bounding box center [767, 70] width 28 height 8
click at [780, 137] on span "Received OK" at bounding box center [800, 138] width 95 height 14
click at [763, 150] on div "Choose a date" at bounding box center [803, 151] width 103 height 9
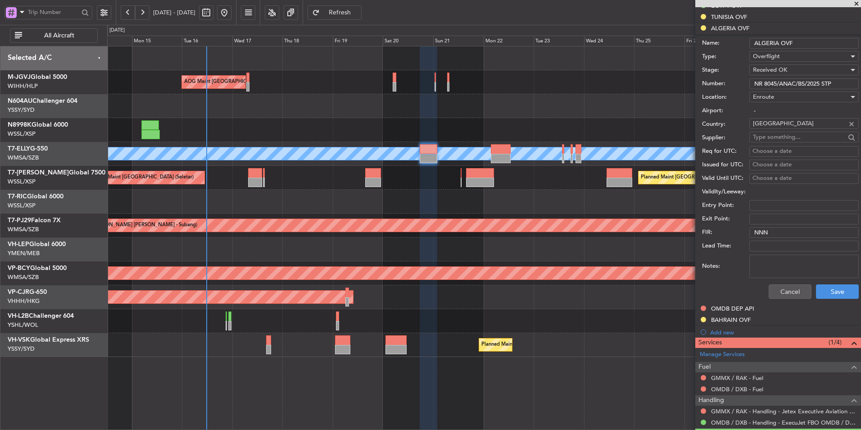
select select "9"
select select "2025"
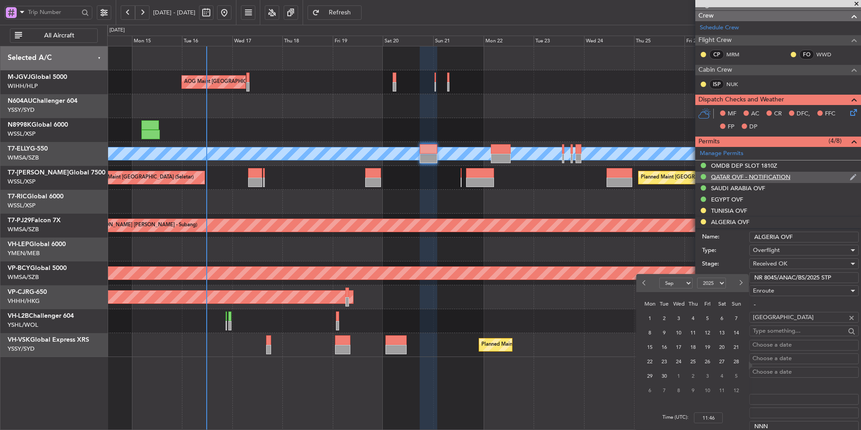
scroll to position [135, 0]
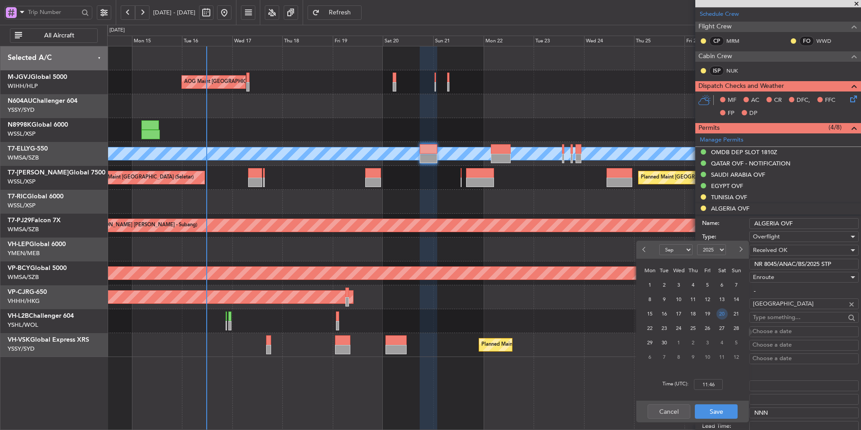
click at [721, 315] on span "20" at bounding box center [721, 313] width 11 height 11
click at [716, 387] on input "00:00" at bounding box center [708, 384] width 29 height 11
click at [734, 384] on div "Time (UTC): 1800" at bounding box center [692, 384] width 113 height 32
type input "18:00"
click at [717, 411] on button "Save" at bounding box center [716, 411] width 43 height 14
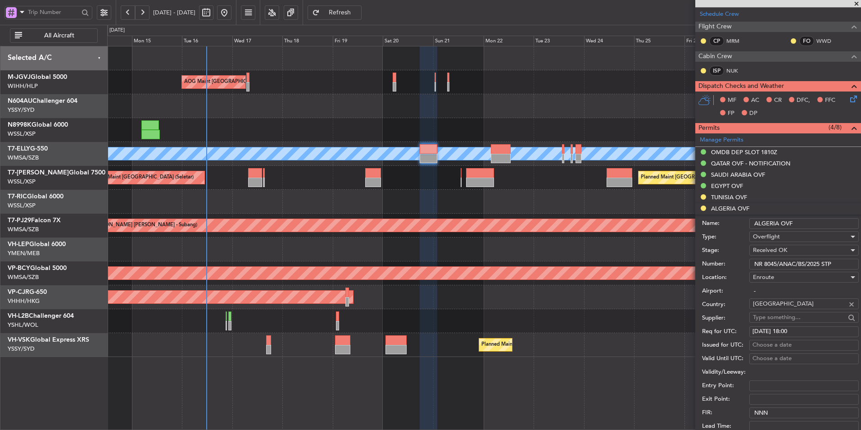
click at [766, 344] on div "Choose a date" at bounding box center [803, 344] width 103 height 9
select select "9"
select select "2025"
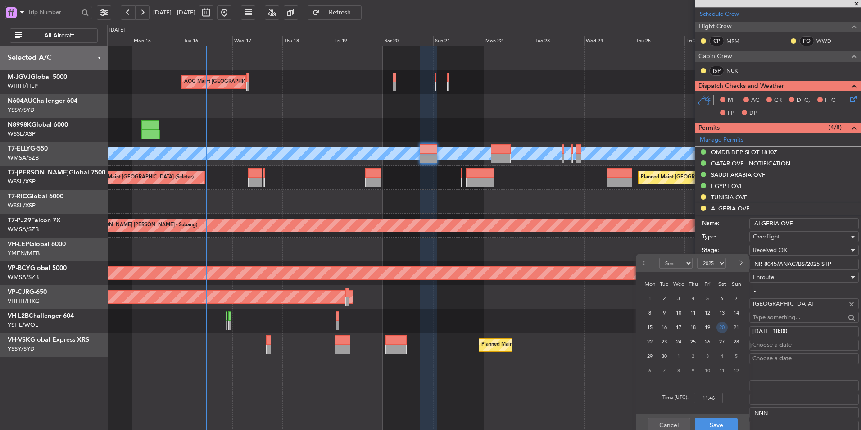
click at [719, 325] on span "20" at bounding box center [721, 327] width 11 height 11
click at [721, 400] on input "00:00" at bounding box center [708, 397] width 29 height 11
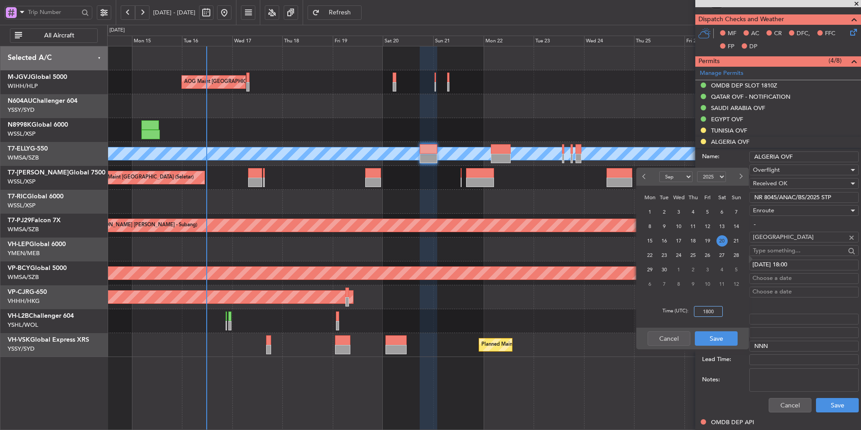
scroll to position [225, 0]
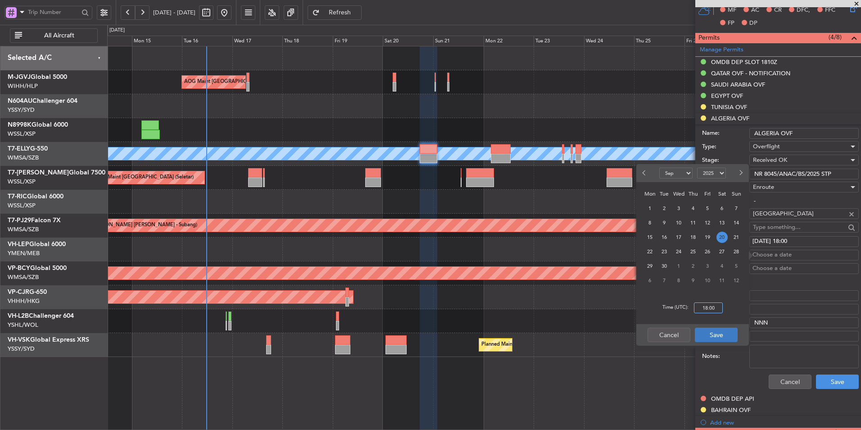
type input "18:00"
click at [721, 337] on button "Save" at bounding box center [716, 334] width 43 height 14
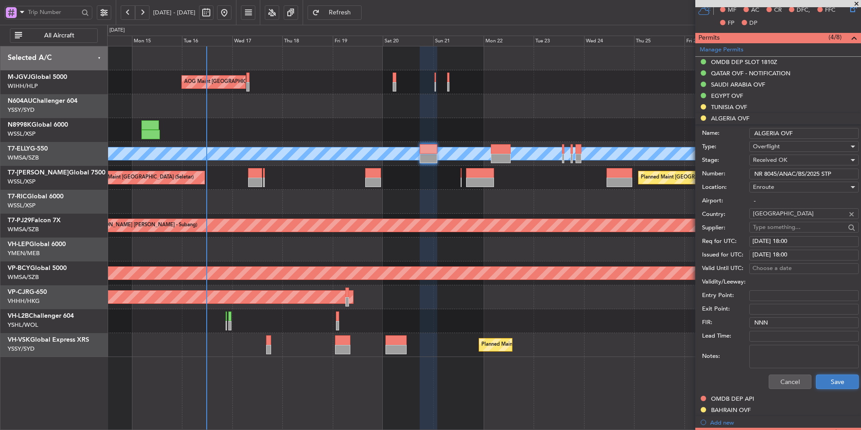
click at [831, 385] on button "Save" at bounding box center [837, 381] width 43 height 14
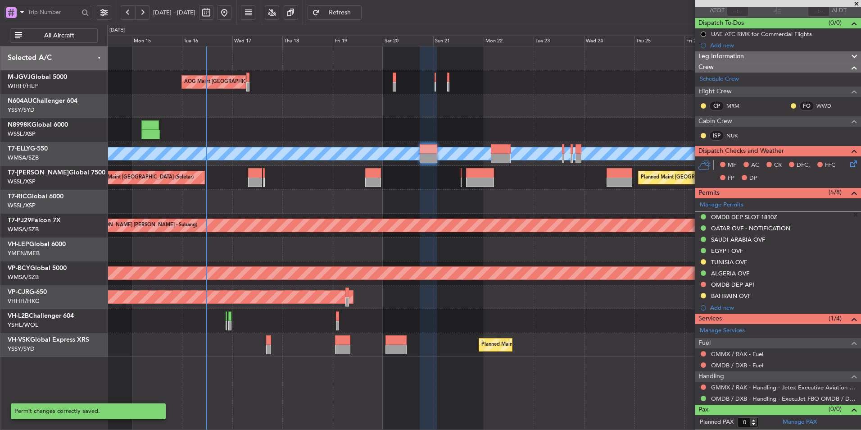
scroll to position [70, 0]
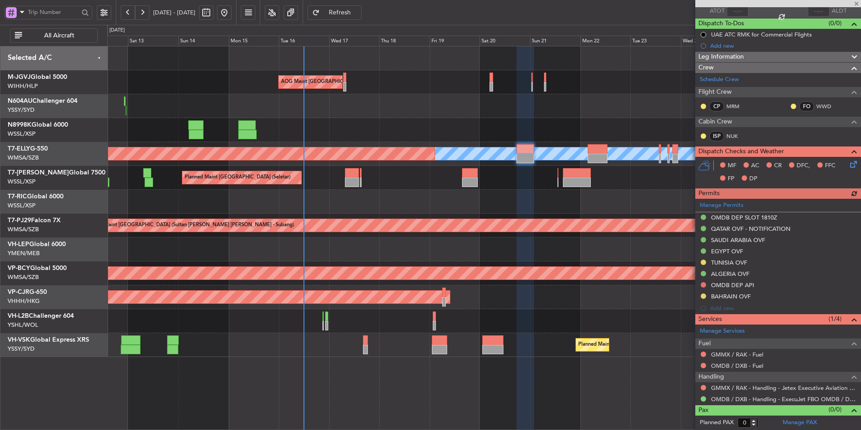
click at [397, 253] on div "Unplanned Maint Wichita (Wichita Mid-continent)" at bounding box center [483, 249] width 753 height 24
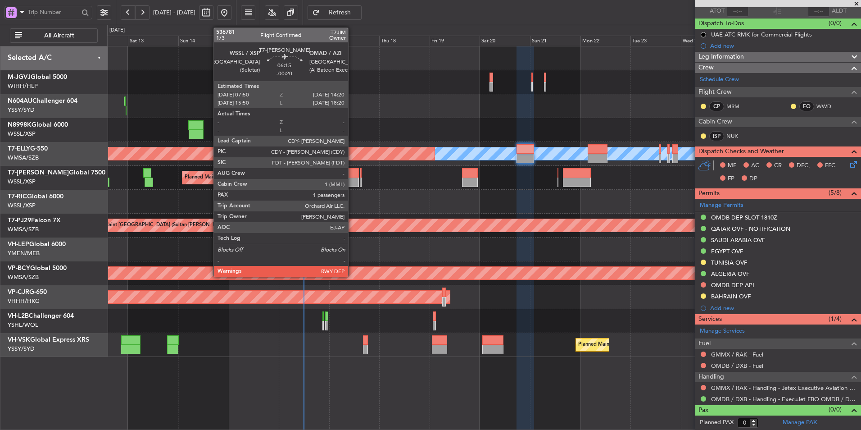
click at [352, 181] on div at bounding box center [352, 181] width 14 height 9
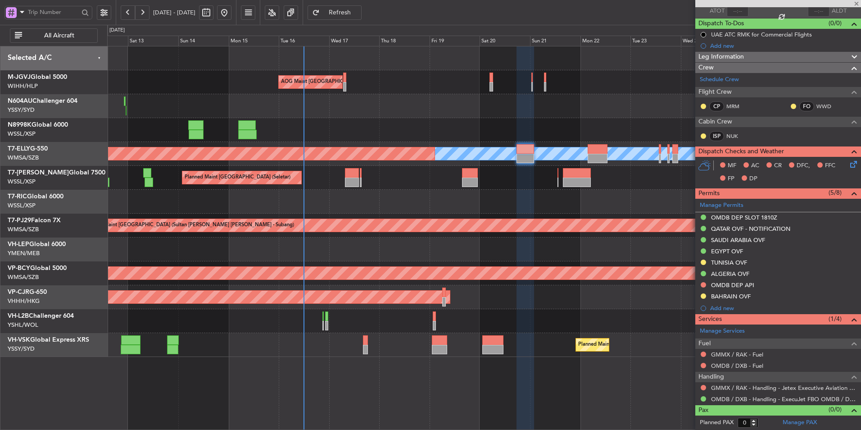
type input "-00:20"
type input "1"
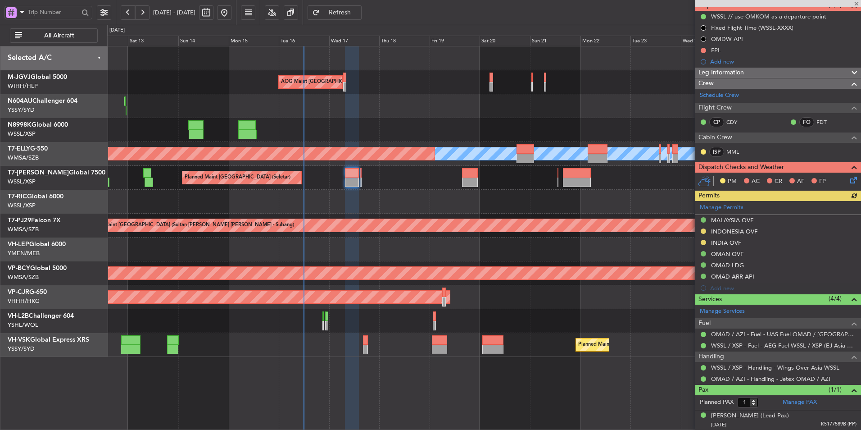
scroll to position [0, 0]
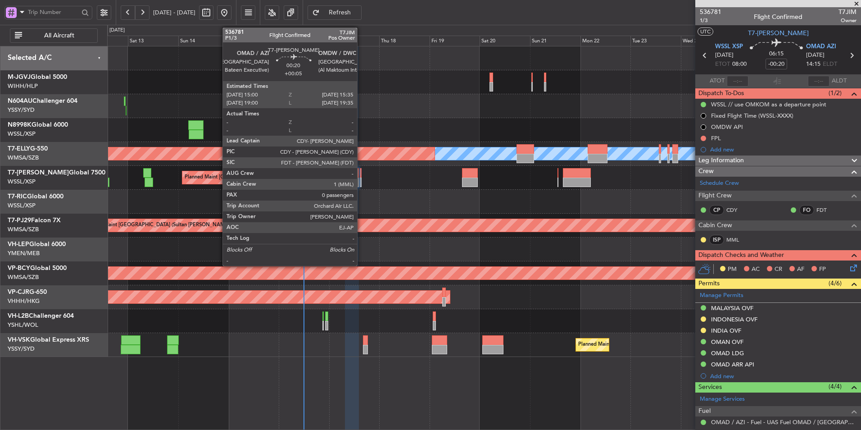
click at [361, 173] on div at bounding box center [360, 172] width 1 height 9
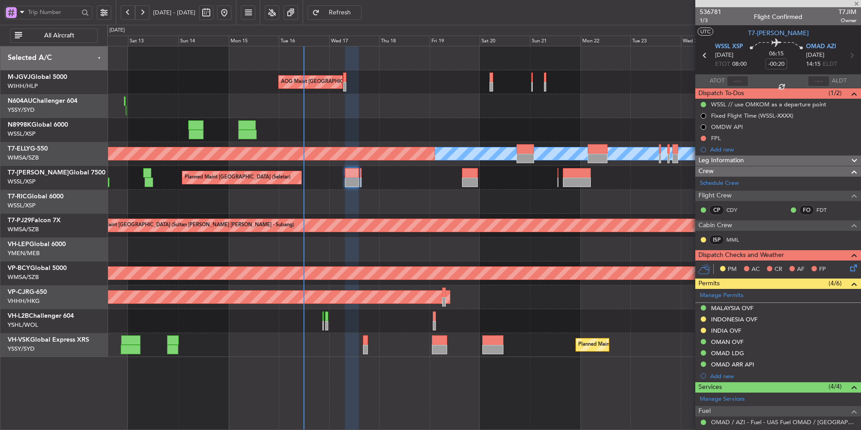
type input "+00:05"
type input "0"
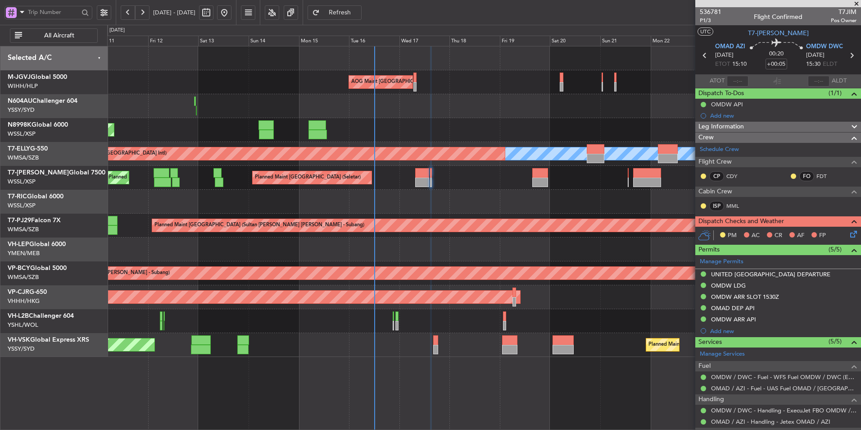
click at [446, 211] on div "AOG Maint [GEOGRAPHIC_DATA] (Halim Intl) Planned Maint [GEOGRAPHIC_DATA] (Selet…" at bounding box center [483, 201] width 753 height 310
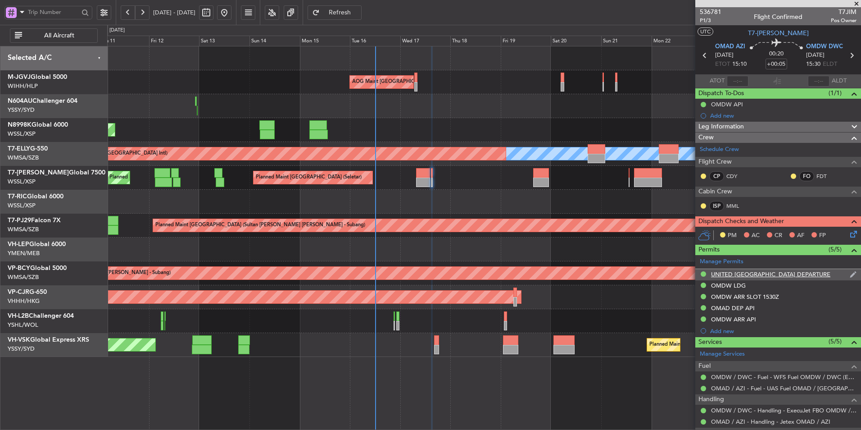
scroll to position [45, 0]
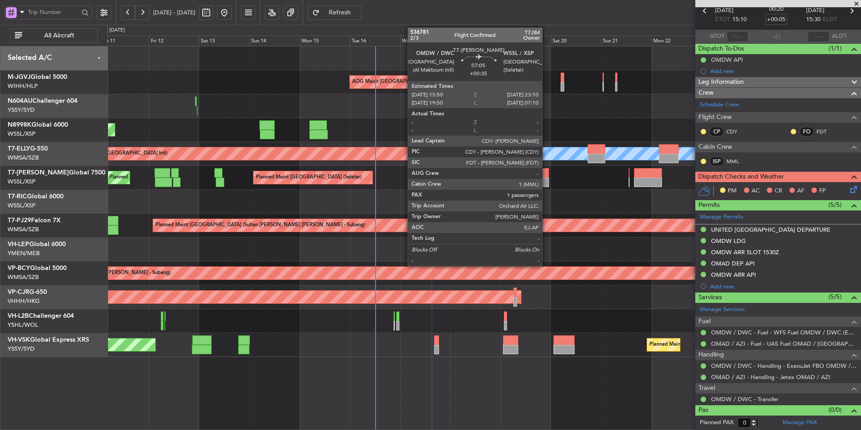
click at [546, 183] on div at bounding box center [541, 181] width 16 height 9
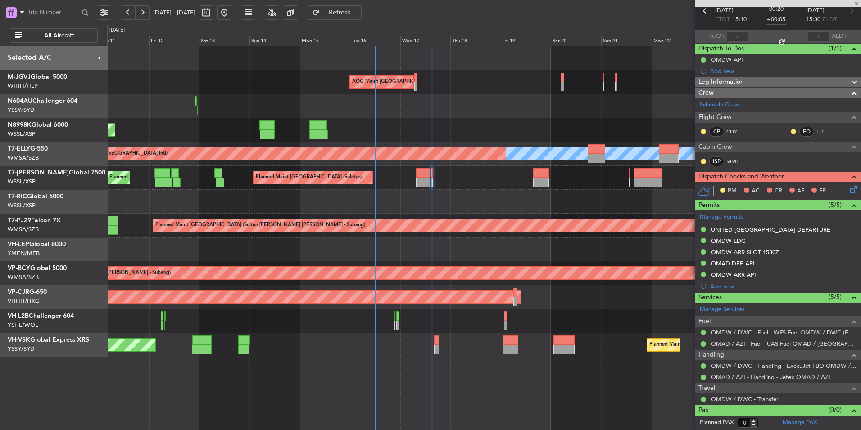
type input "+00:35"
type input "1"
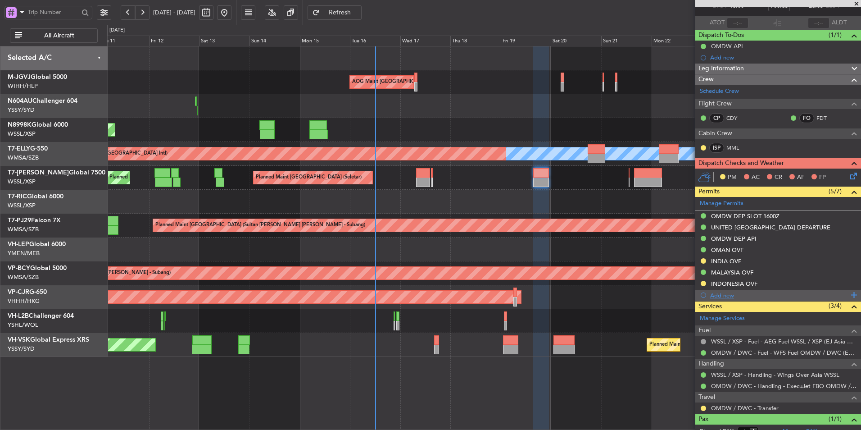
scroll to position [42, 0]
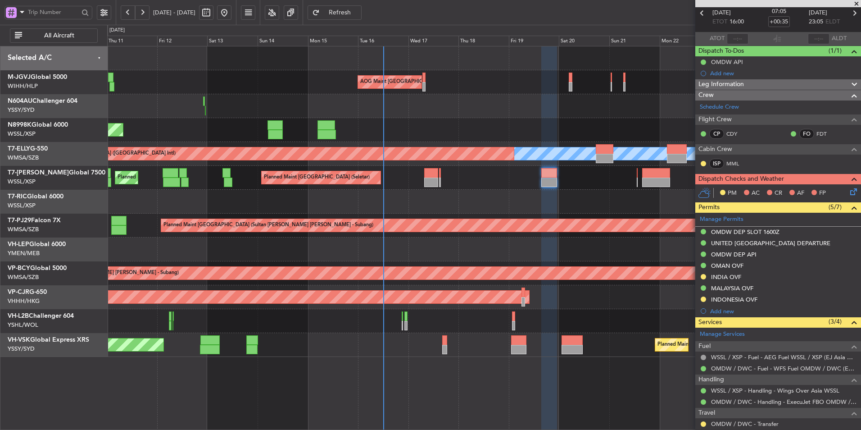
click at [439, 197] on div at bounding box center [483, 202] width 753 height 24
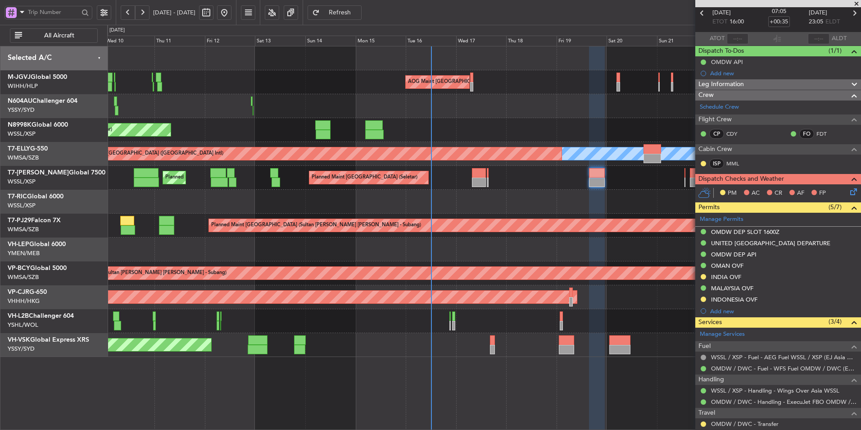
click at [490, 206] on div at bounding box center [483, 202] width 753 height 24
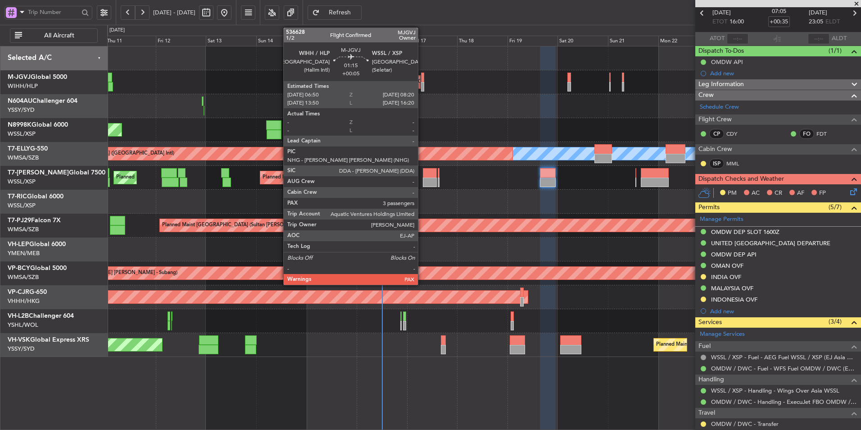
click at [422, 76] on div at bounding box center [422, 77] width 3 height 9
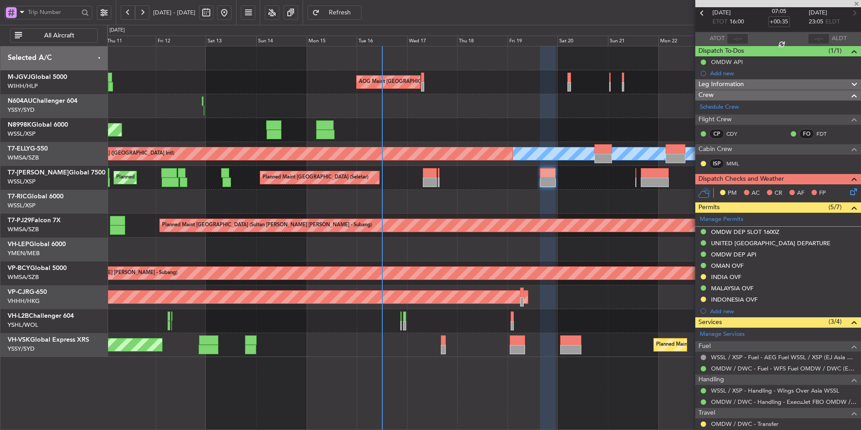
type input "+00:05"
type input "3"
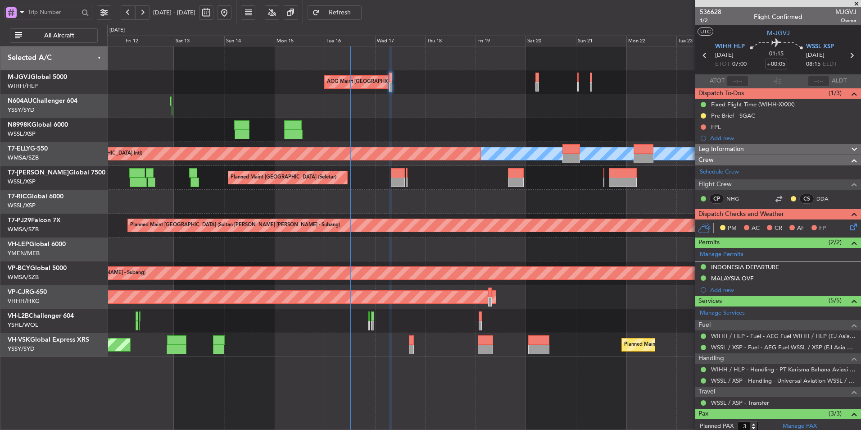
click at [402, 180] on div "Planned Maint [GEOGRAPHIC_DATA] (Seletar) Planned Maint [GEOGRAPHIC_DATA] (Sele…" at bounding box center [483, 178] width 753 height 24
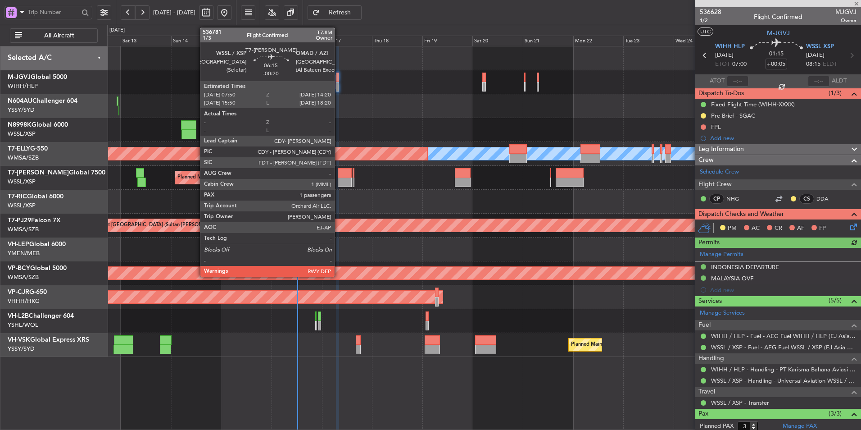
click at [339, 178] on div at bounding box center [345, 181] width 14 height 9
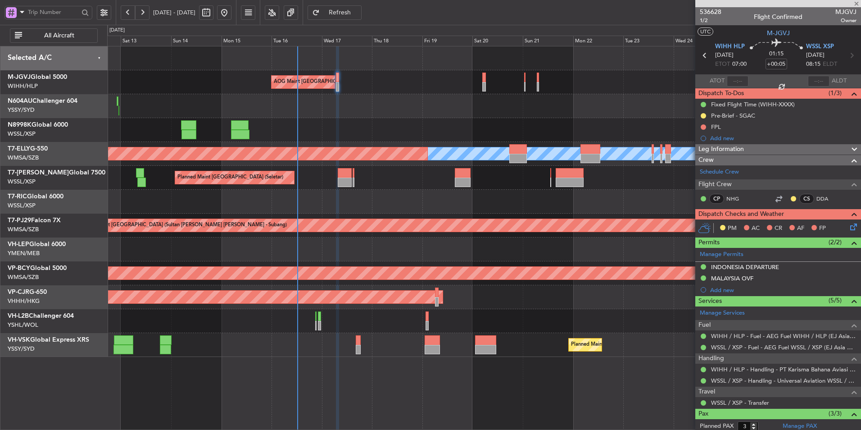
type input "-00:20"
type input "1"
